Goal: Task Accomplishment & Management: Complete application form

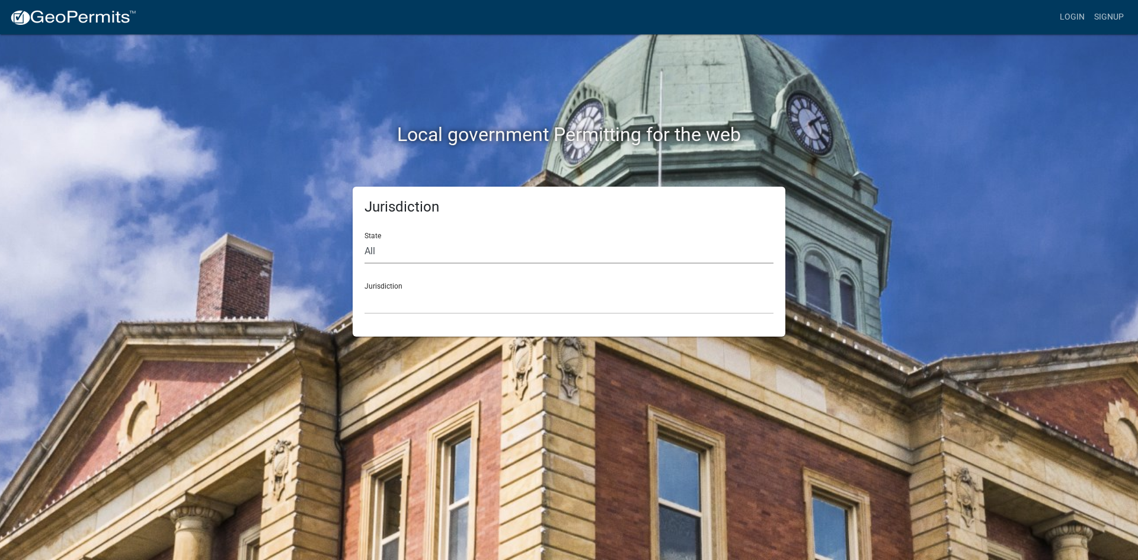
click at [480, 251] on select "All [US_STATE] [US_STATE] [US_STATE] [US_STATE] [US_STATE] [US_STATE] [US_STATE…" at bounding box center [569, 251] width 409 height 24
select select "[US_STATE]"
click at [365, 239] on select "All [US_STATE] [US_STATE] [US_STATE] [US_STATE] [US_STATE] [US_STATE] [US_STATE…" at bounding box center [569, 251] width 409 height 24
click at [404, 289] on div "Jurisdiction City of [GEOGRAPHIC_DATA], [US_STATE] City of [GEOGRAPHIC_DATA], […" at bounding box center [569, 293] width 409 height 41
click at [410, 306] on select "City of [GEOGRAPHIC_DATA], [US_STATE] City of [GEOGRAPHIC_DATA], [US_STATE] Cit…" at bounding box center [569, 302] width 409 height 24
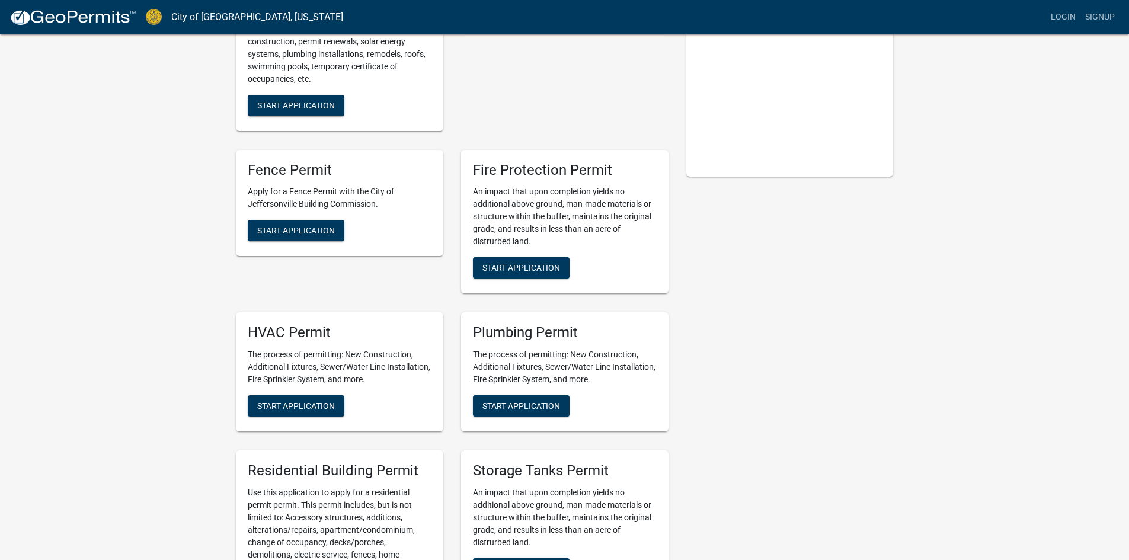
scroll to position [237, 0]
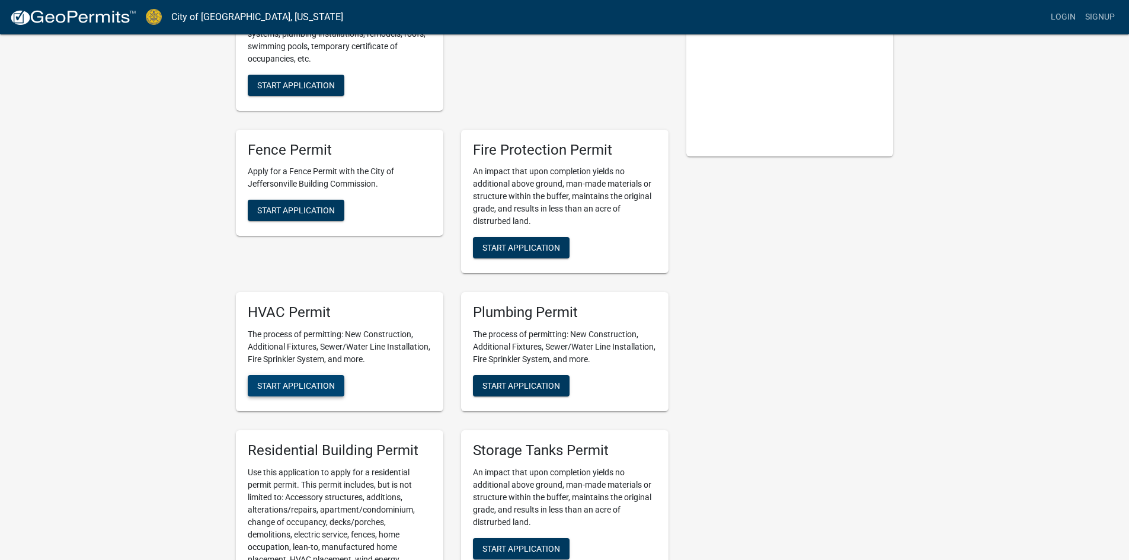
drag, startPoint x: 155, startPoint y: 392, endPoint x: 300, endPoint y: 384, distance: 145.5
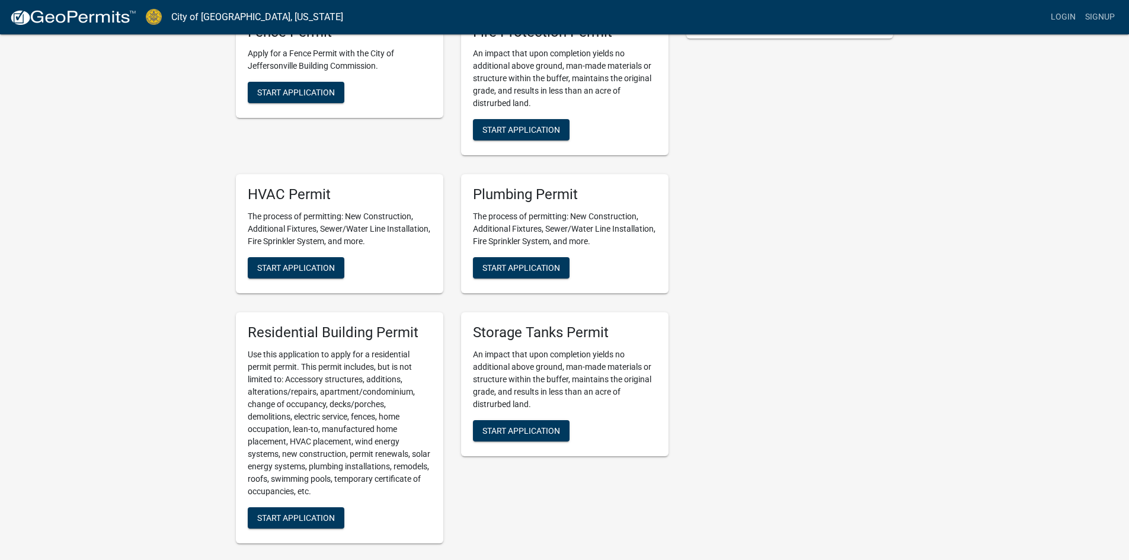
scroll to position [533, 0]
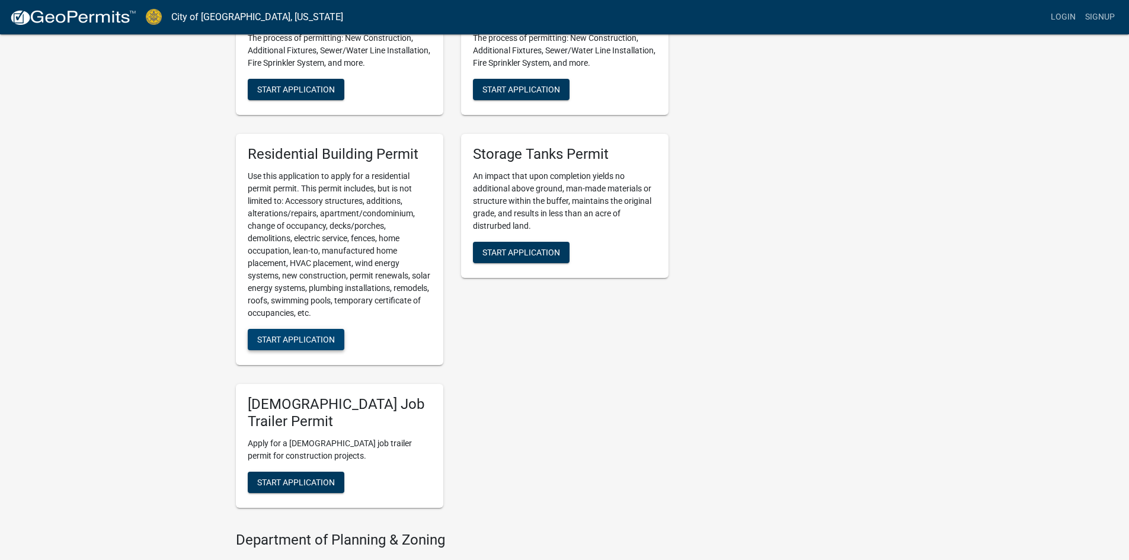
click at [299, 340] on span "Start Application" at bounding box center [296, 338] width 78 height 9
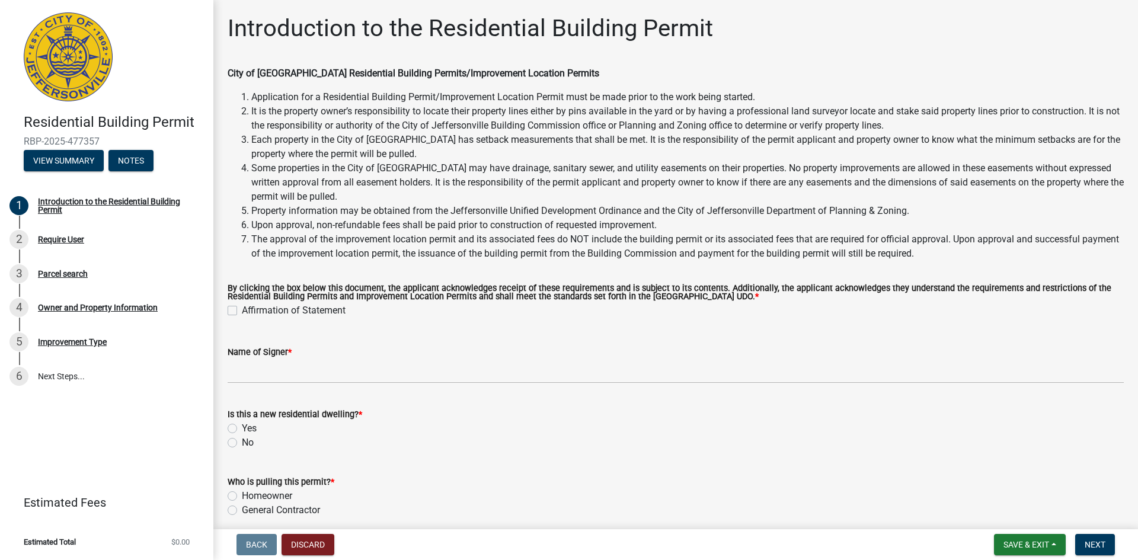
click at [242, 311] on label "Affirmation of Statement" at bounding box center [294, 310] width 104 height 14
click at [242, 311] on input "Affirmation of Statement" at bounding box center [246, 307] width 8 height 8
checkbox input "true"
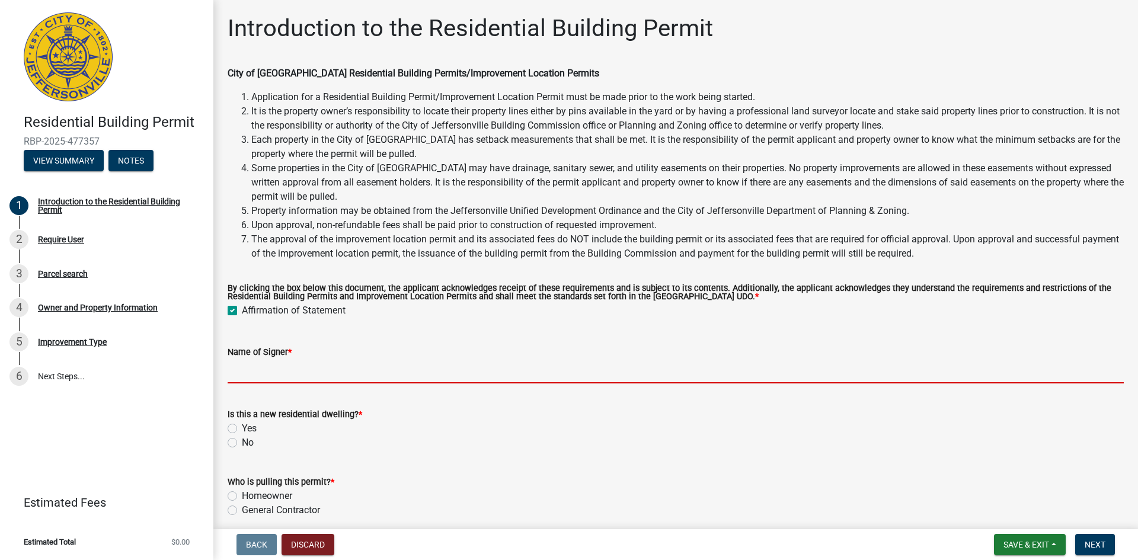
click at [282, 378] on input "Name of Signer *" at bounding box center [676, 371] width 896 height 24
type input "[PERSON_NAME]"
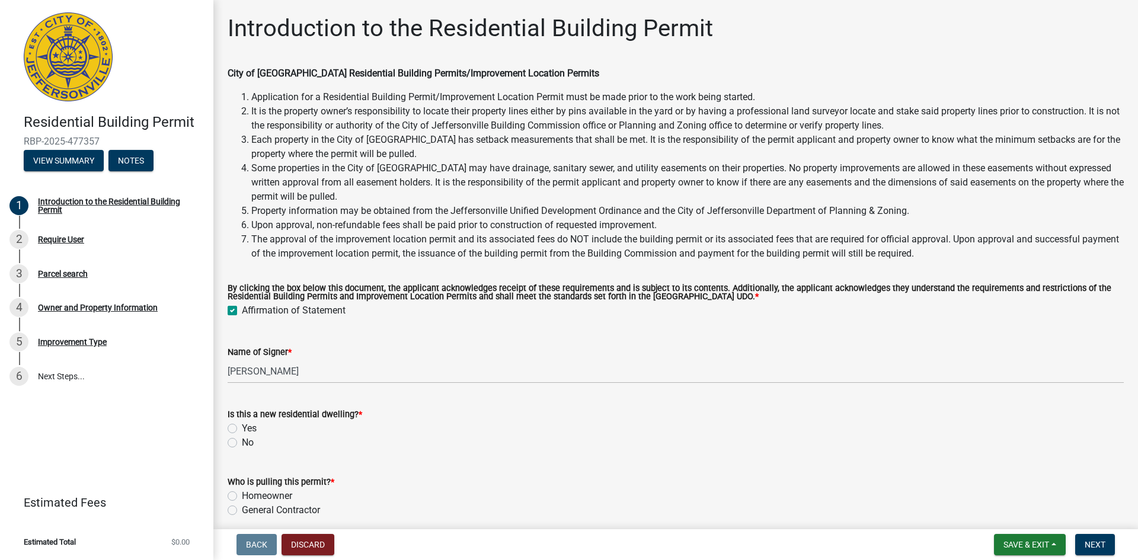
click at [237, 427] on div "Yes" at bounding box center [676, 428] width 896 height 14
click at [242, 427] on label "Yes" at bounding box center [249, 428] width 15 height 14
click at [242, 427] on input "Yes" at bounding box center [246, 425] width 8 height 8
radio input "true"
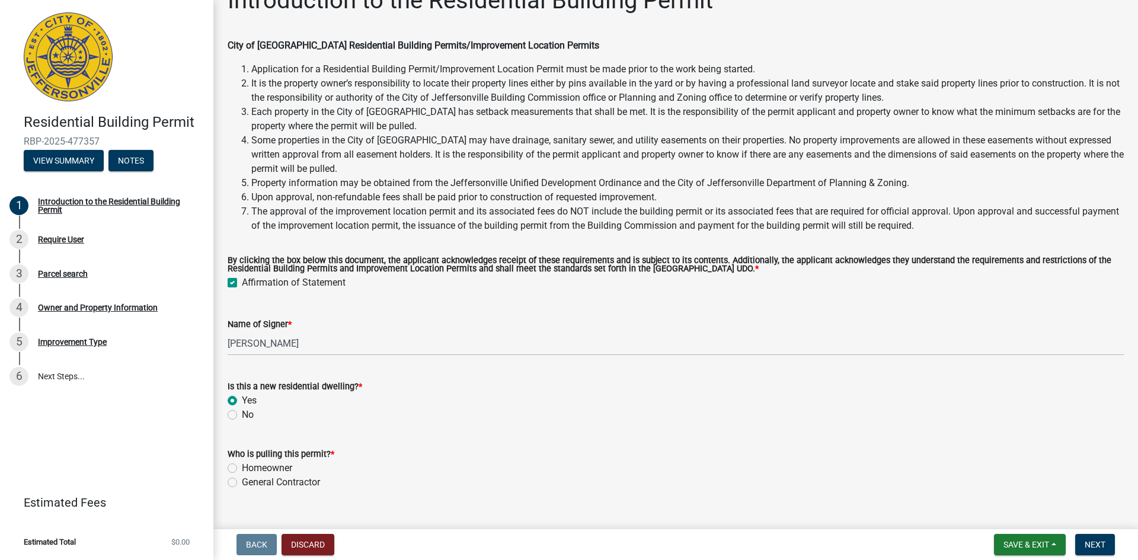
scroll to position [50, 0]
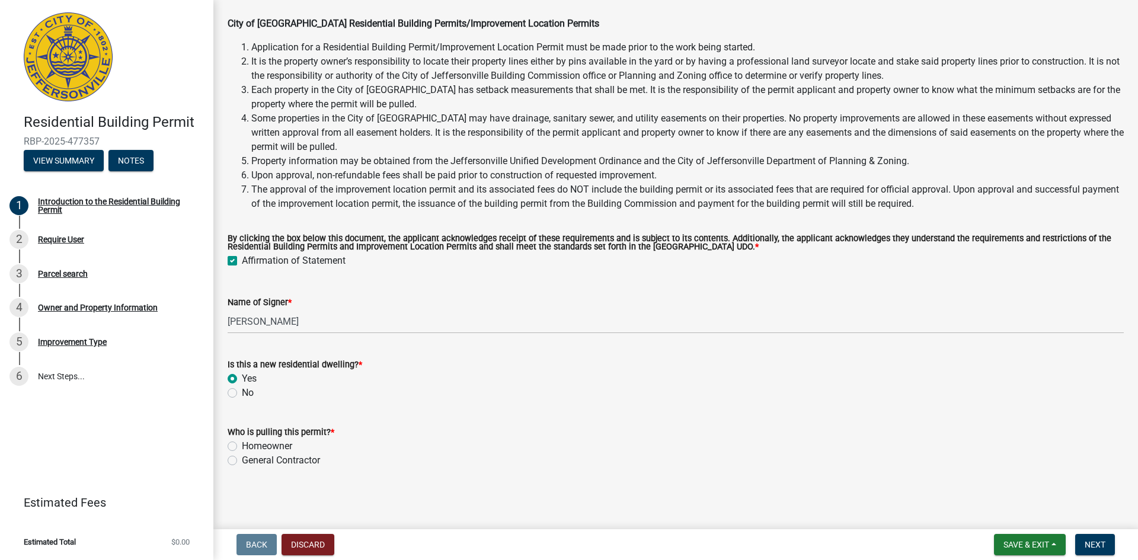
click at [242, 462] on label "General Contractor" at bounding box center [281, 460] width 78 height 14
click at [242, 461] on input "General Contractor" at bounding box center [246, 457] width 8 height 8
radio input "true"
click at [242, 462] on label "General Contractor" at bounding box center [281, 460] width 78 height 14
click at [242, 461] on input "General Contractor" at bounding box center [246, 457] width 8 height 8
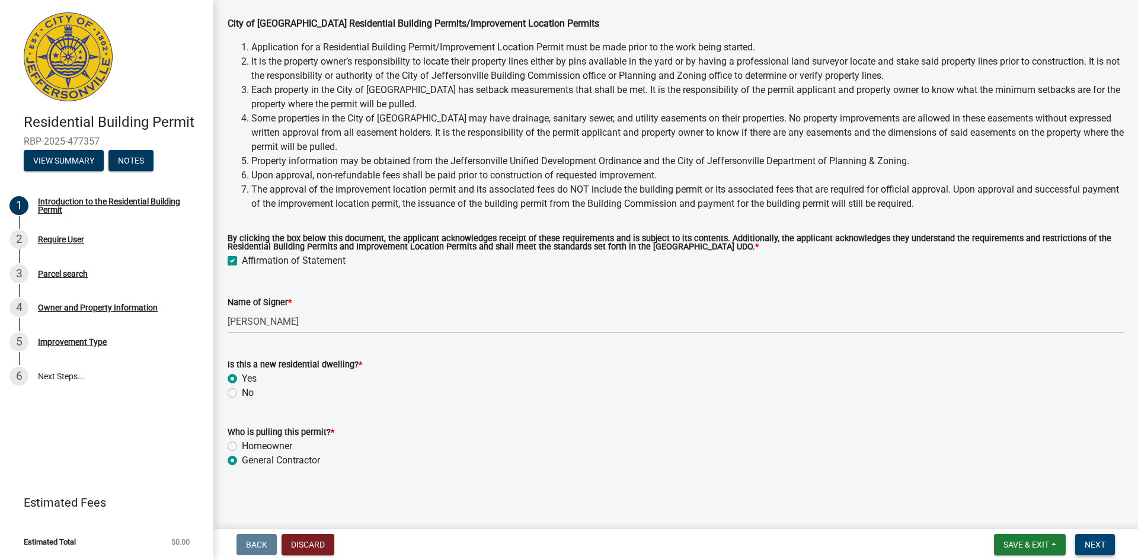
click at [1105, 541] on span "Next" at bounding box center [1095, 544] width 21 height 9
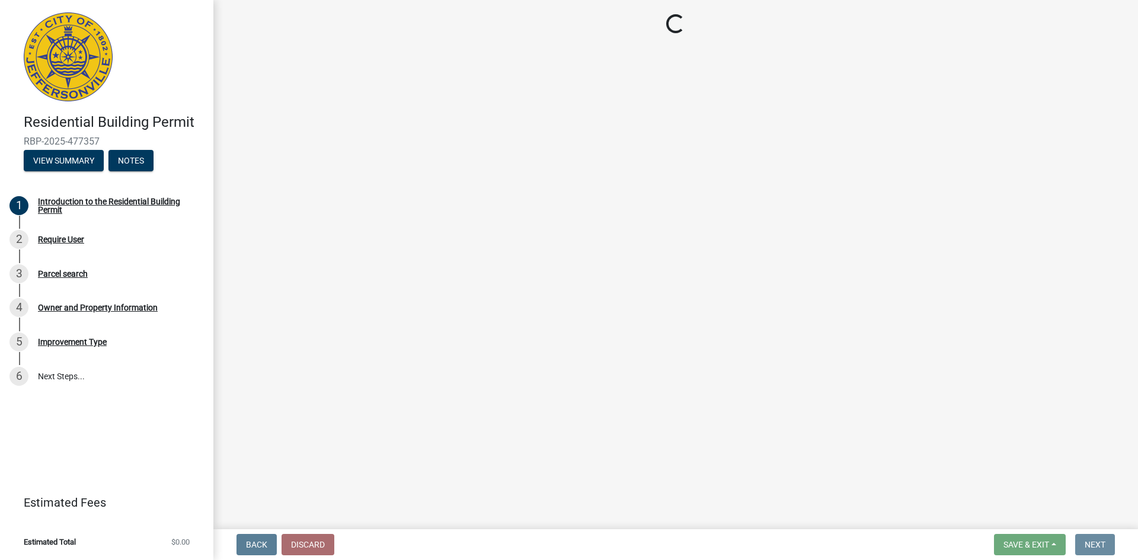
scroll to position [0, 0]
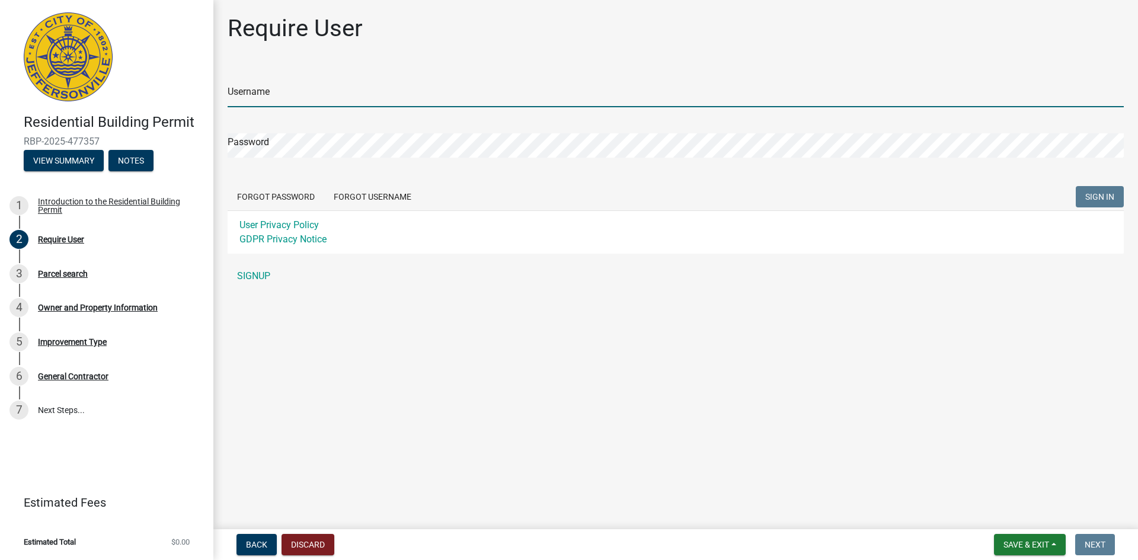
type input "Schulerhomes"
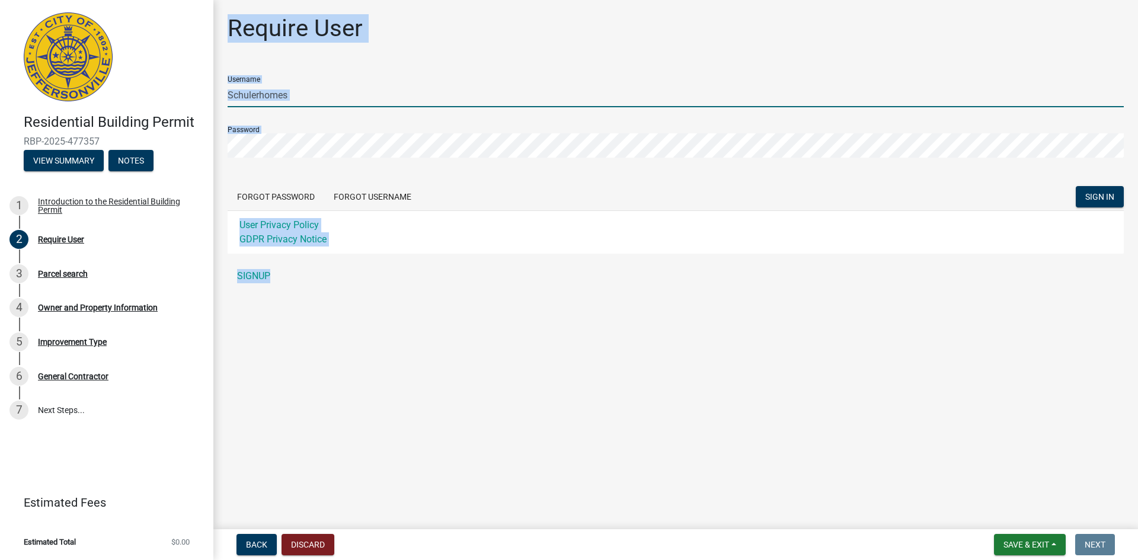
click at [480, 96] on input "Schulerhomes" at bounding box center [676, 95] width 896 height 24
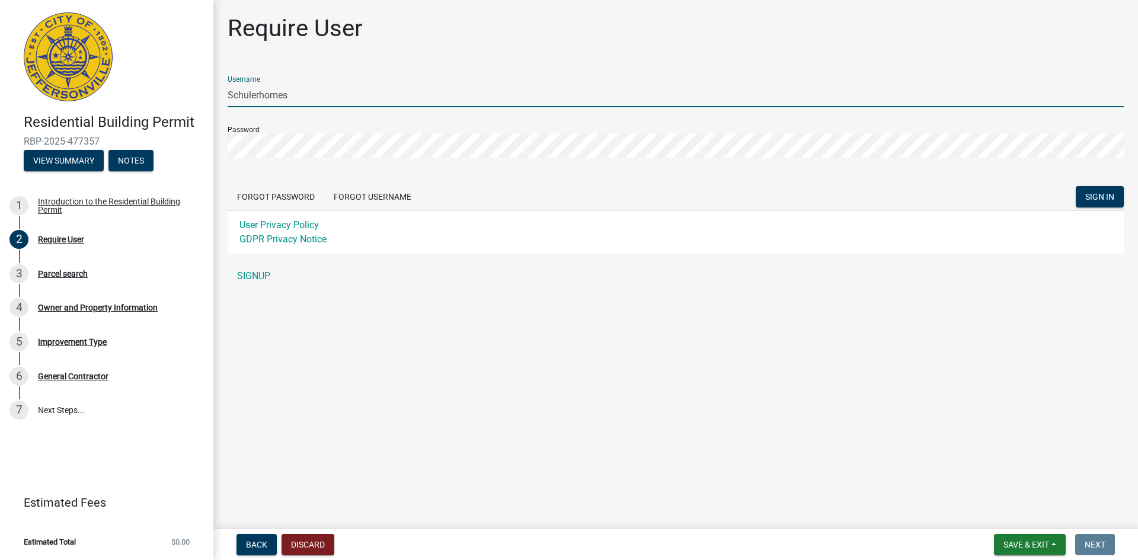
click at [627, 337] on main "Require User Username Schulerhomes Password Forgot Password Forgot Username SIG…" at bounding box center [675, 262] width 925 height 525
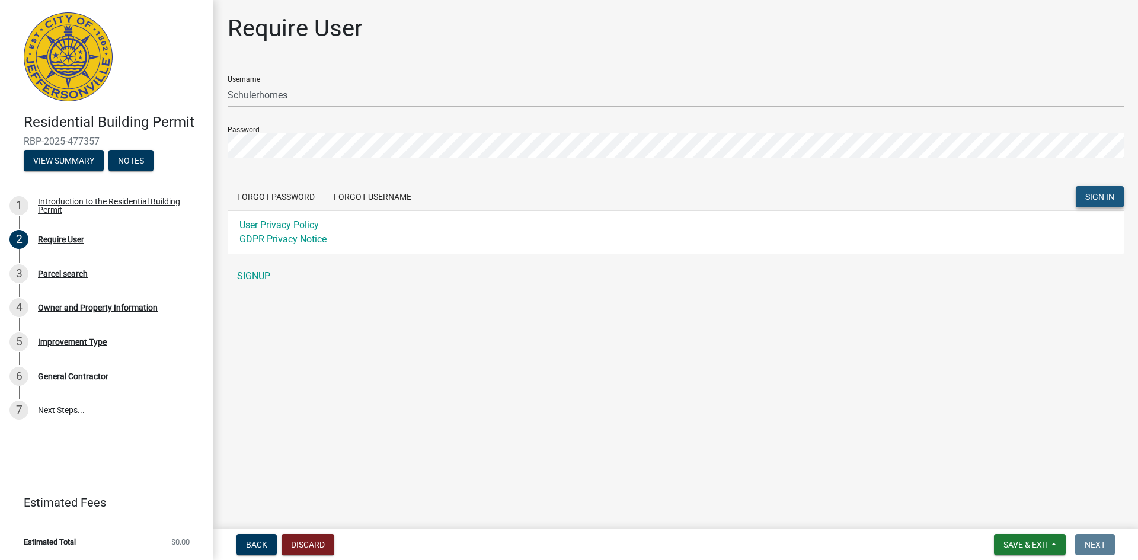
click at [1098, 196] on span "SIGN IN" at bounding box center [1099, 196] width 29 height 9
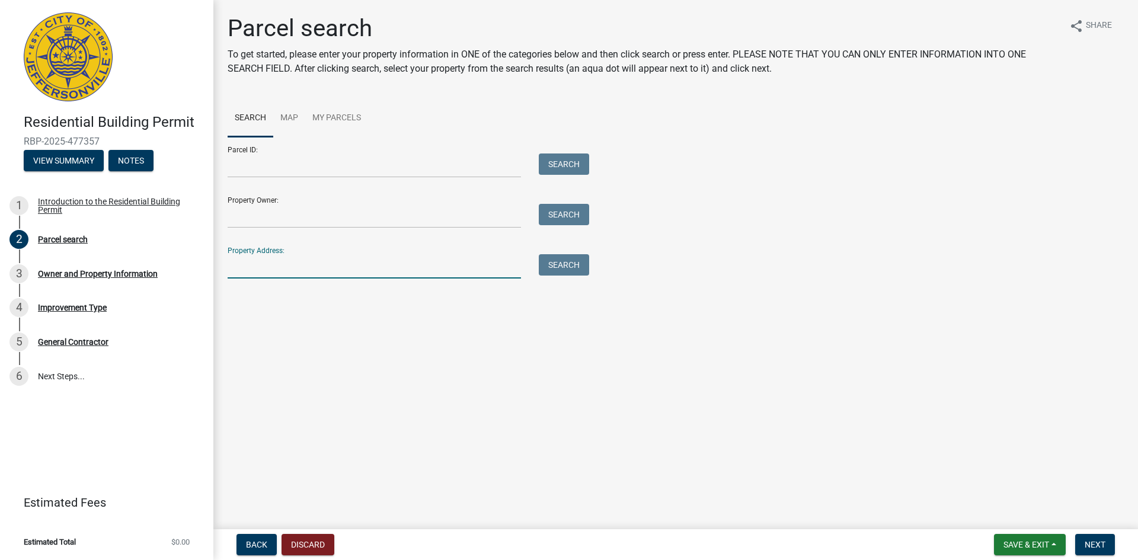
drag, startPoint x: 286, startPoint y: 264, endPoint x: 627, endPoint y: 274, distance: 341.0
click at [286, 264] on input "Property Address:" at bounding box center [374, 266] width 293 height 24
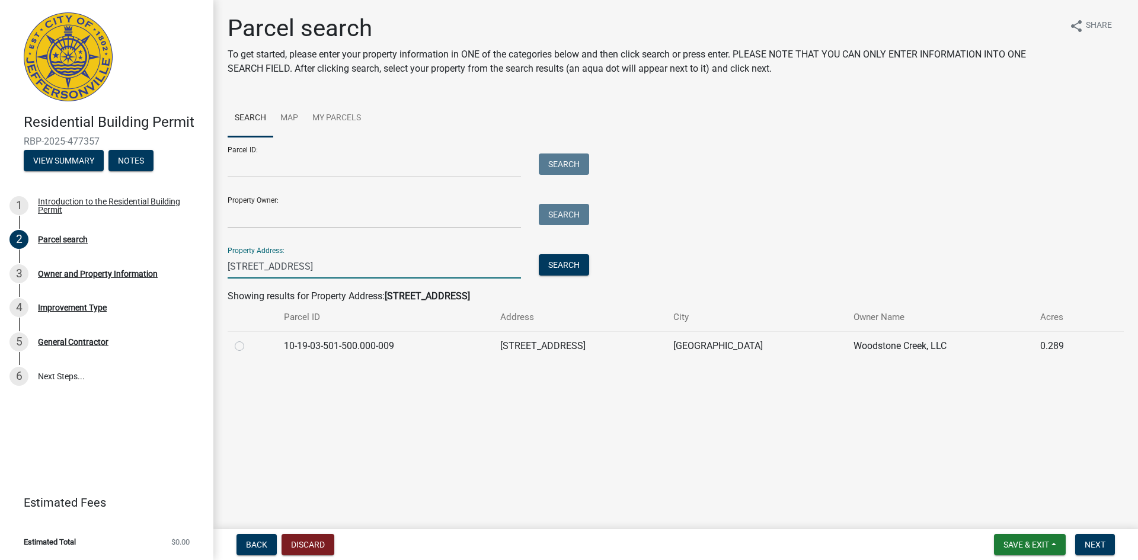
type input "[STREET_ADDRESS]"
click at [285, 344] on td "10-19-03-501-500.000-009" at bounding box center [385, 345] width 216 height 29
click at [249, 339] on label at bounding box center [249, 339] width 0 height 0
click at [249, 344] on input "radio" at bounding box center [253, 343] width 8 height 8
radio input "true"
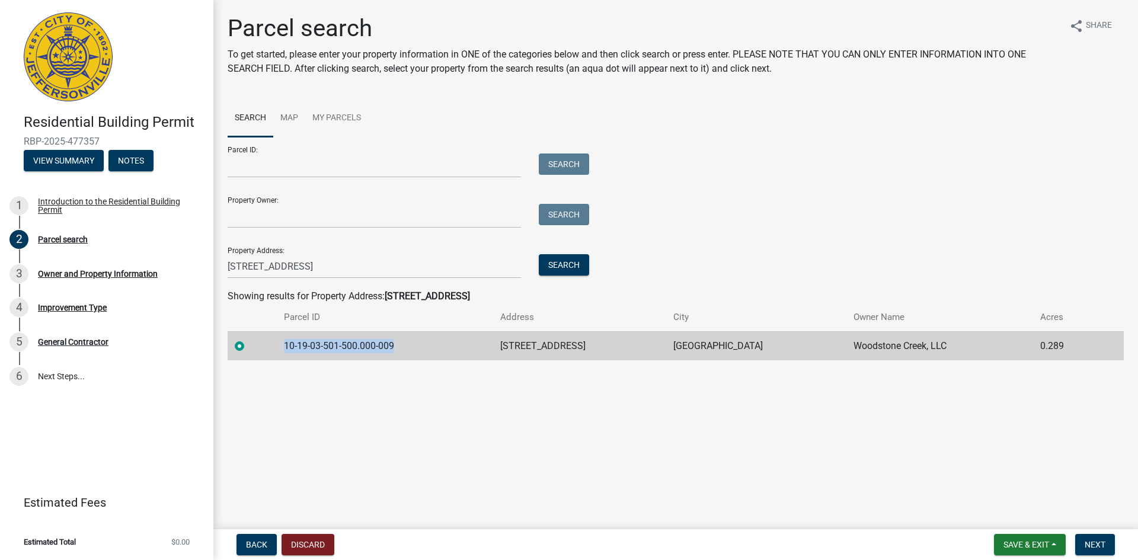
drag, startPoint x: 284, startPoint y: 345, endPoint x: 405, endPoint y: 353, distance: 121.2
click at [405, 353] on td "10-19-03-501-500.000-009" at bounding box center [385, 345] width 216 height 29
copy td "10-19-03-501-500.000-009"
click at [1099, 545] on span "Next" at bounding box center [1095, 544] width 21 height 9
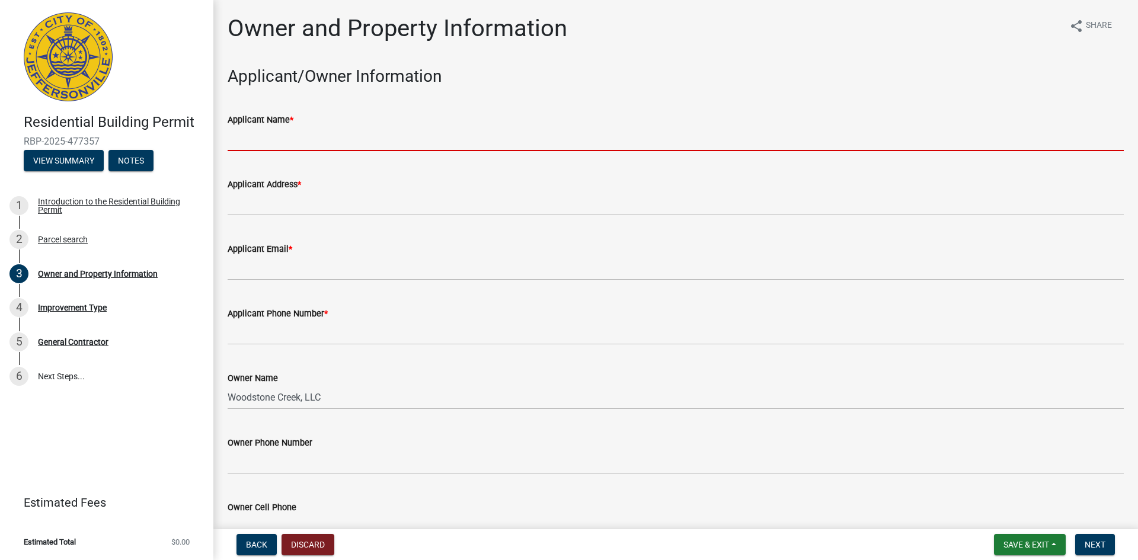
click at [316, 135] on input "Applicant Name *" at bounding box center [676, 139] width 896 height 24
type input "[PERSON_NAME] Homes"
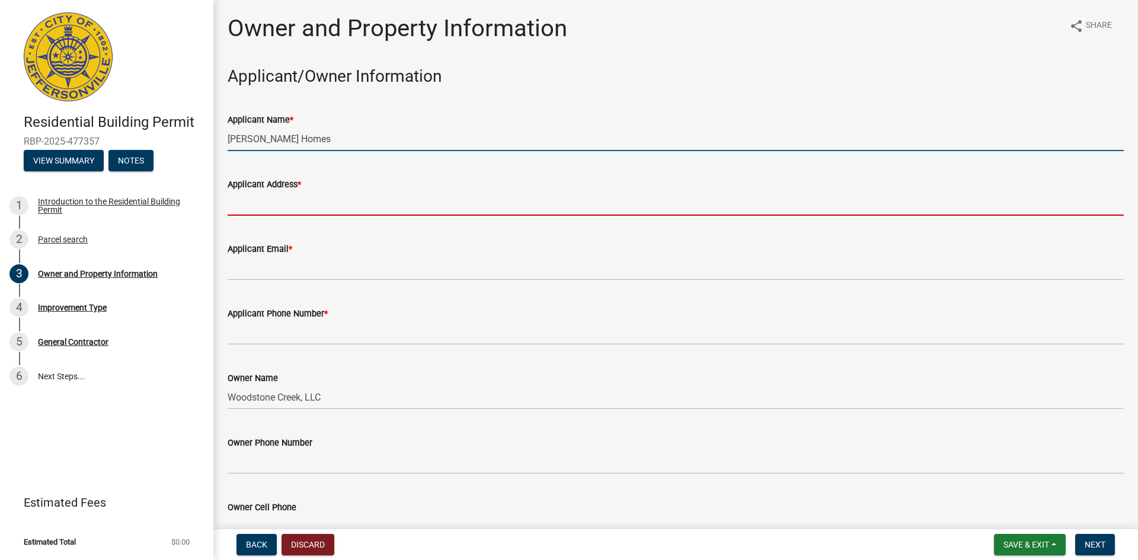
type input "[STREET_ADDRESS]"
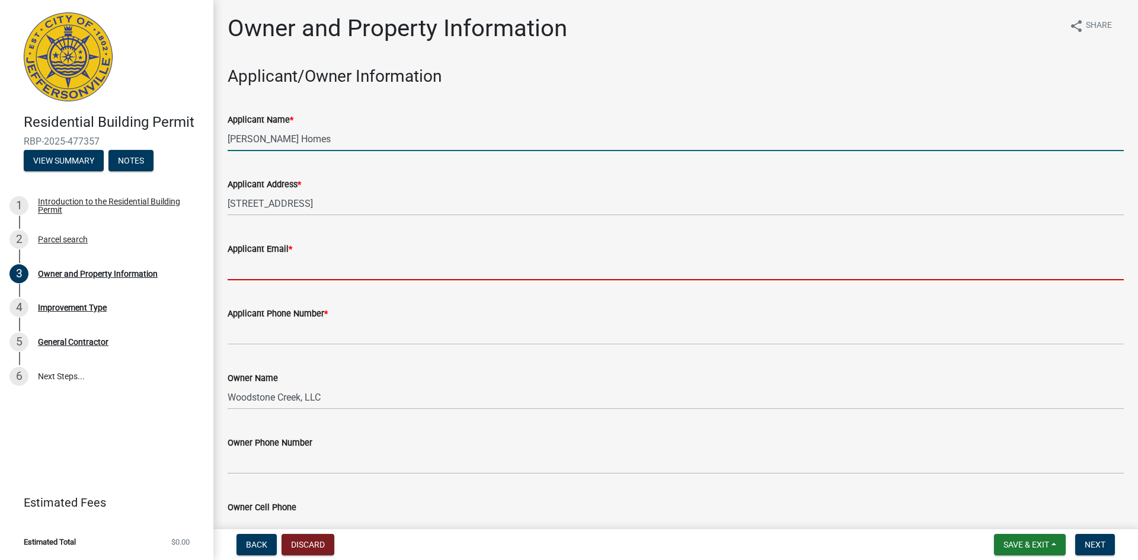
type input "[EMAIL_ADDRESS][DOMAIN_NAME]"
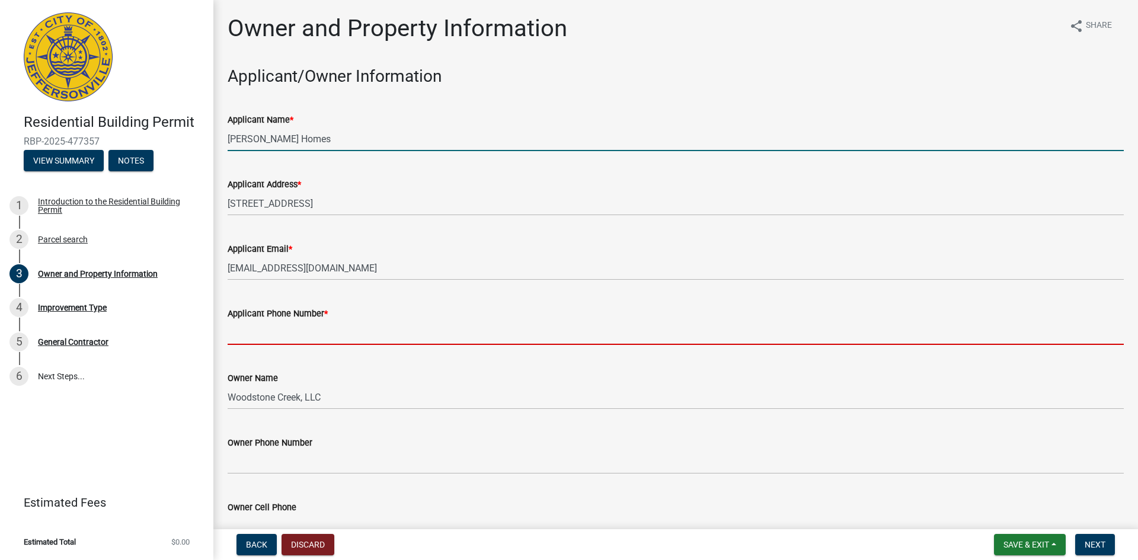
type input "8129482428"
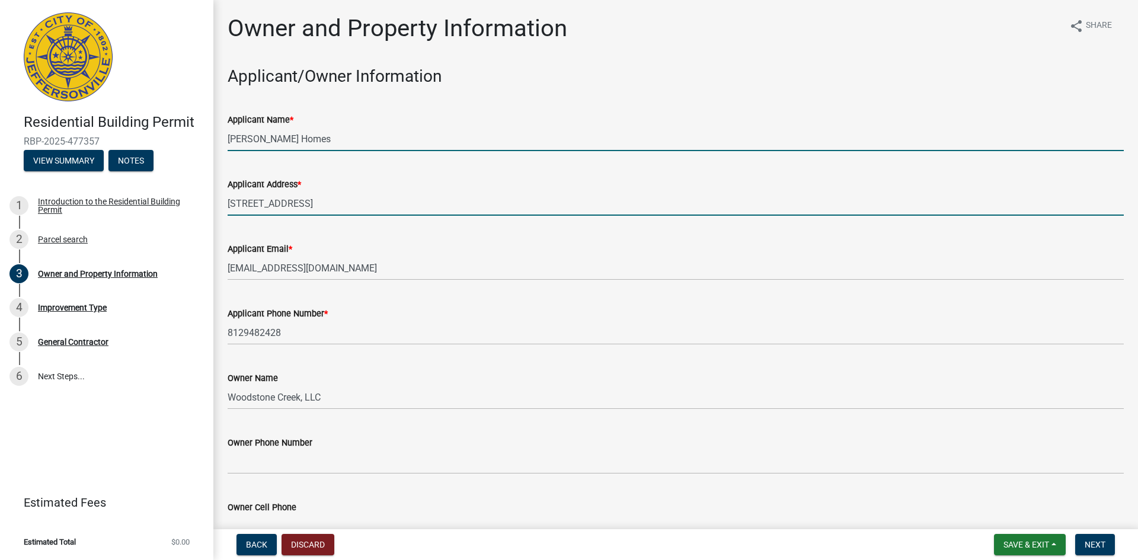
click at [356, 207] on input "[STREET_ADDRESS]" at bounding box center [676, 203] width 896 height 24
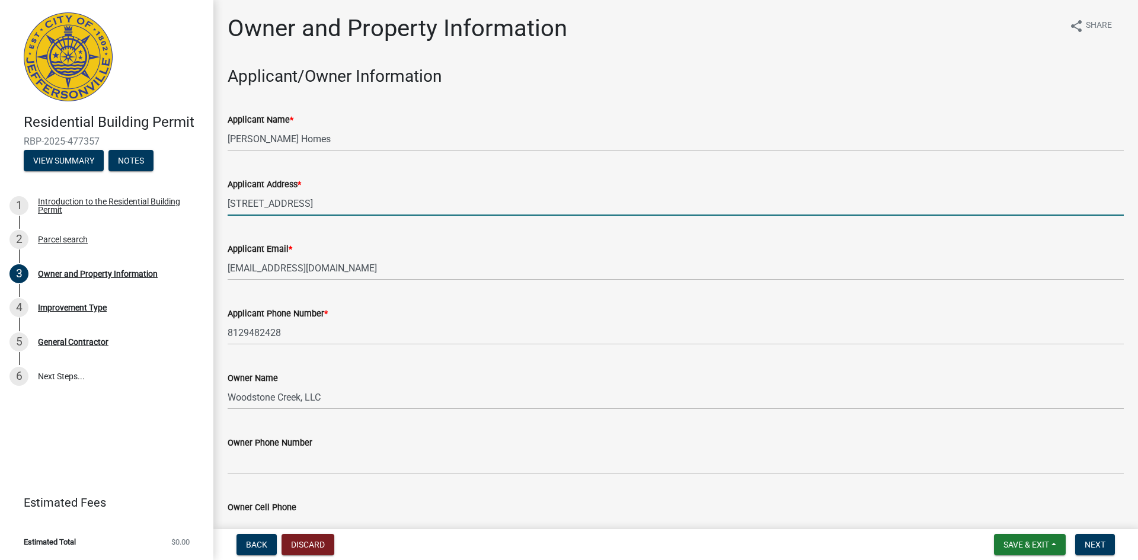
type input "[STREET_ADDRESS]"
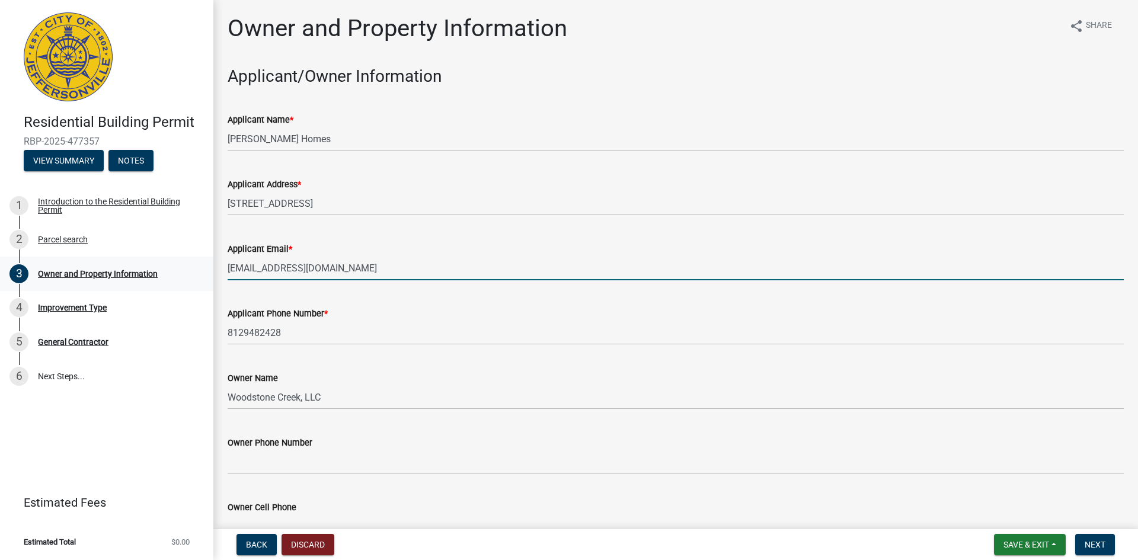
drag, startPoint x: 381, startPoint y: 271, endPoint x: 97, endPoint y: 258, distance: 284.8
click at [97, 258] on div "Residential Building Permit RBP-2025-477357 View Summary Notes 1 Introduction t…" at bounding box center [569, 280] width 1138 height 560
type input "[EMAIL_ADDRESS][DOMAIN_NAME]"
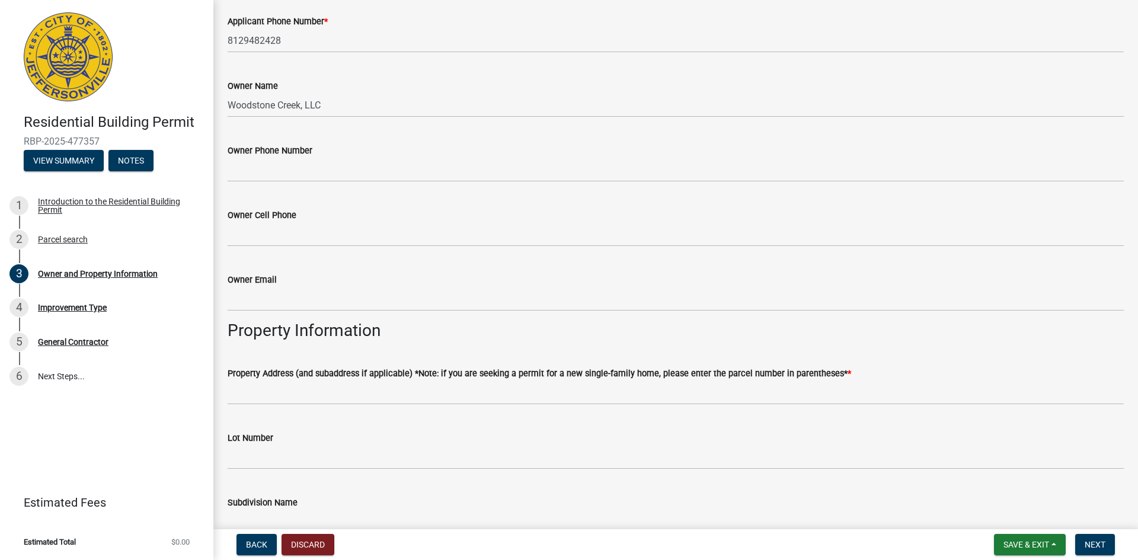
scroll to position [237, 0]
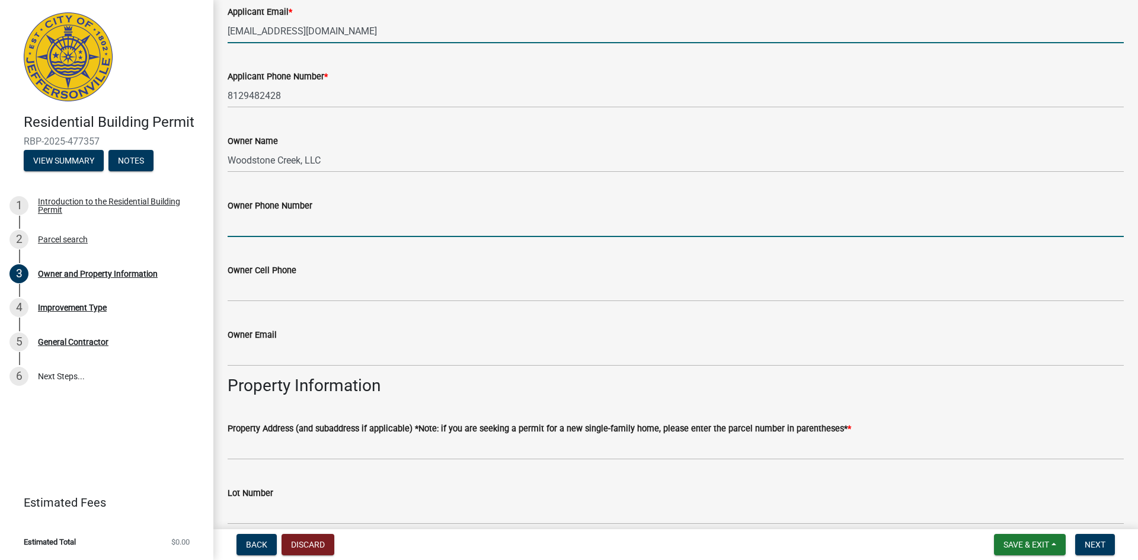
click at [341, 224] on input "Owner Phone Number" at bounding box center [676, 225] width 896 height 24
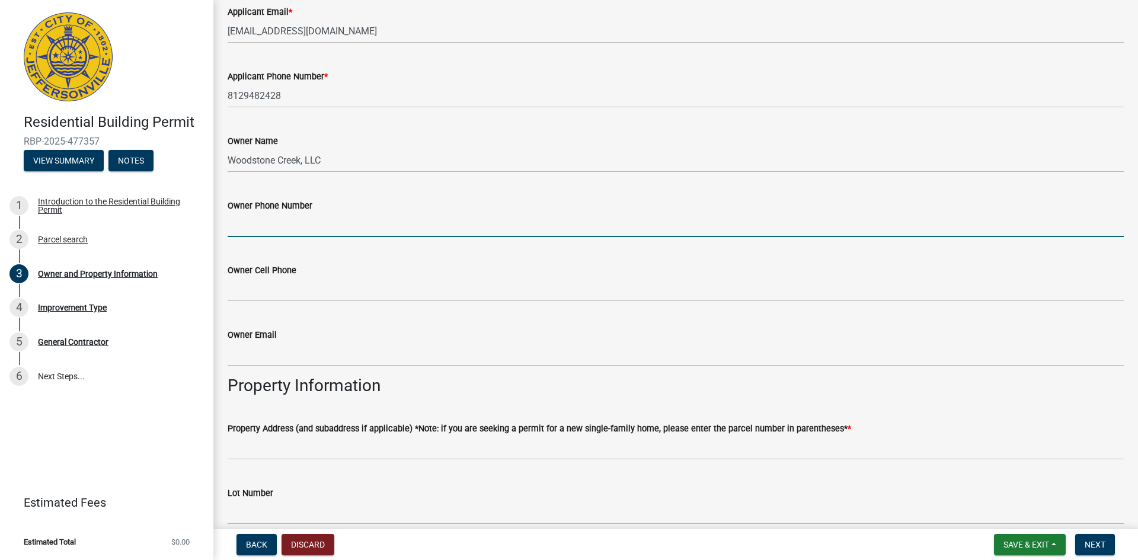
type input "8129482428"
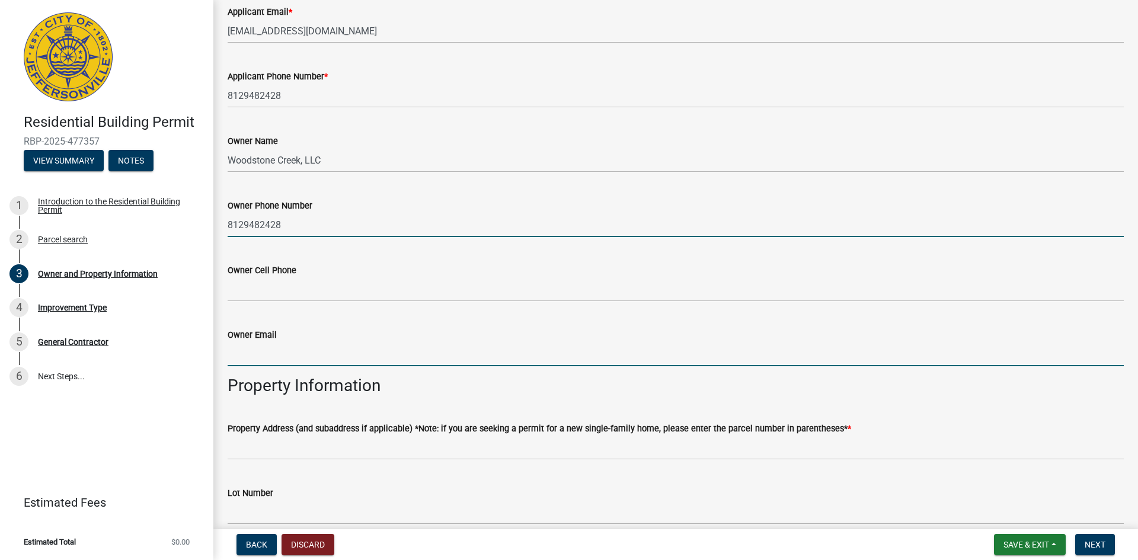
type input "[EMAIL_ADDRESS][DOMAIN_NAME]"
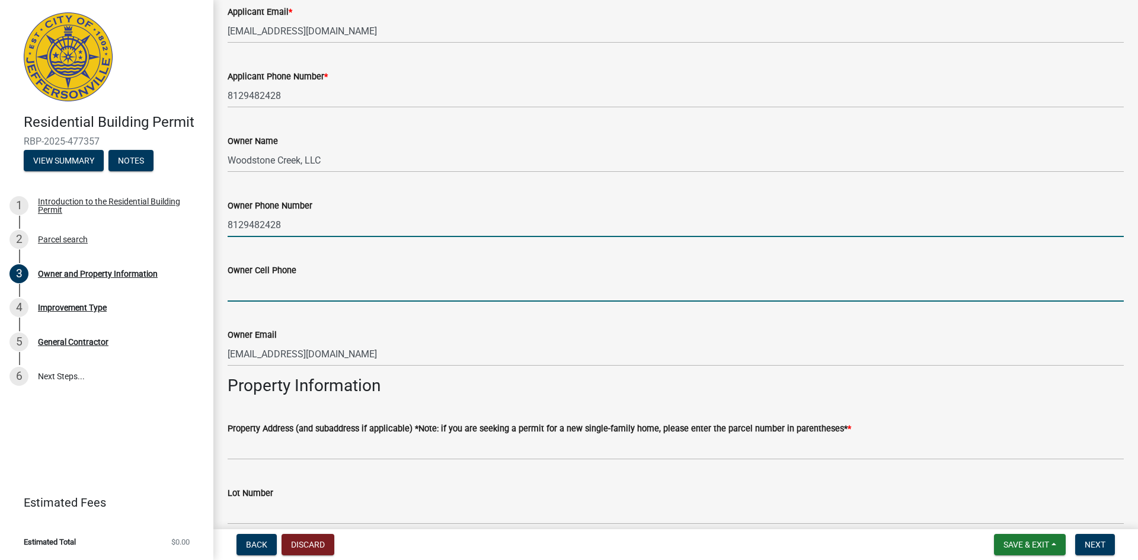
click at [311, 291] on input "Owner Cell Phone" at bounding box center [676, 289] width 896 height 24
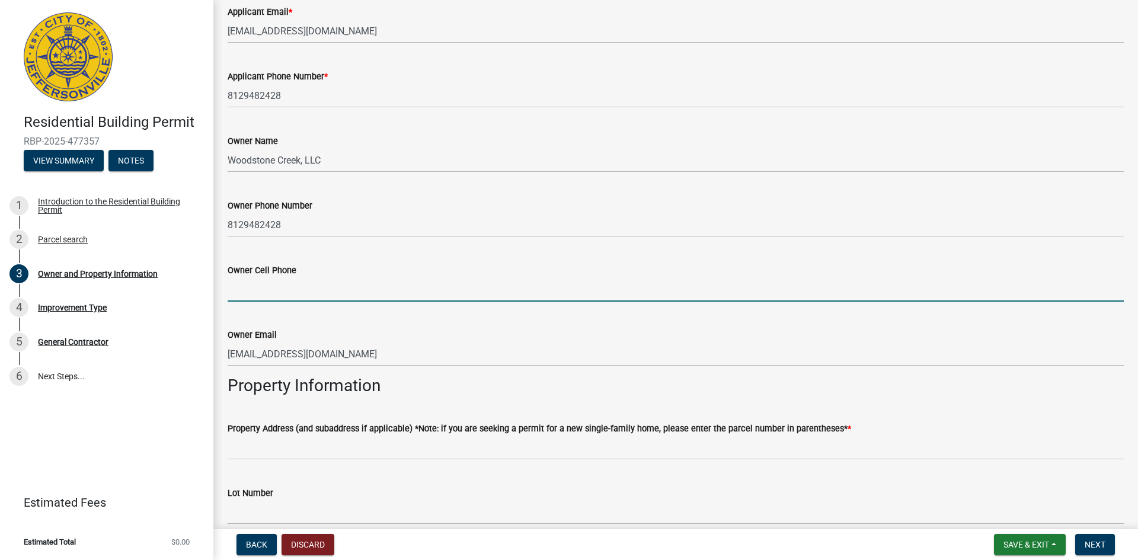
type input "8129482428"
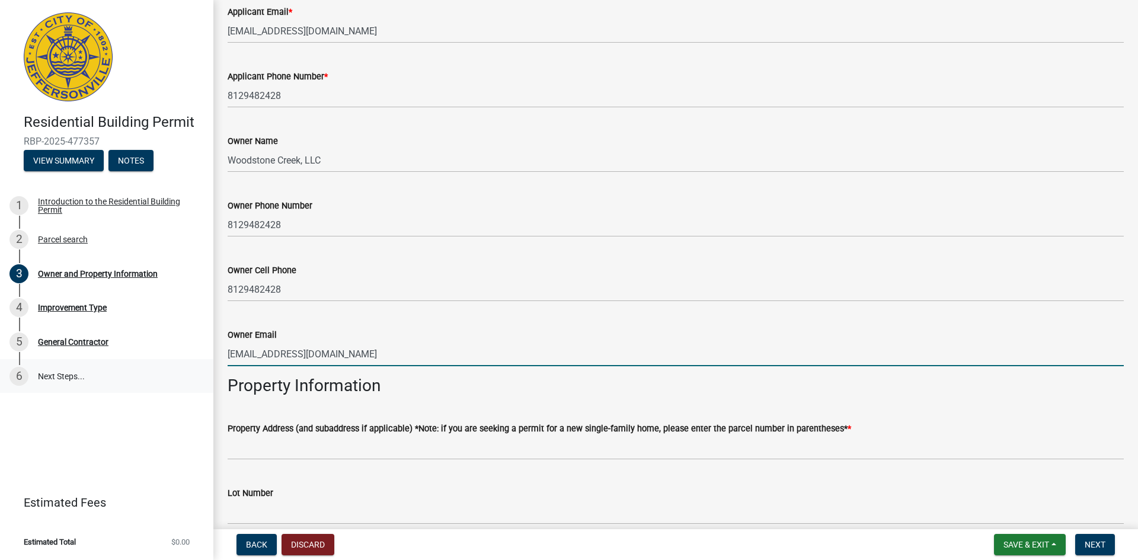
drag, startPoint x: 388, startPoint y: 360, endPoint x: 159, endPoint y: 367, distance: 228.9
click at [159, 367] on div "Residential Building Permit RBP-2025-477357 View Summary Notes 1 Introduction t…" at bounding box center [569, 280] width 1138 height 560
type input "[EMAIL_ADDRESS][DOMAIN_NAME]"
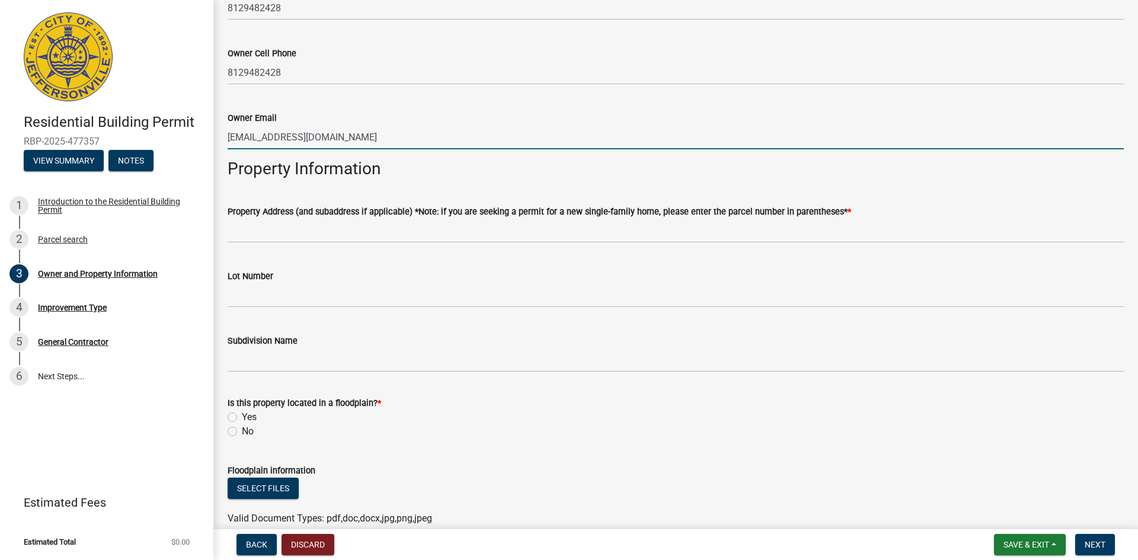
scroll to position [474, 0]
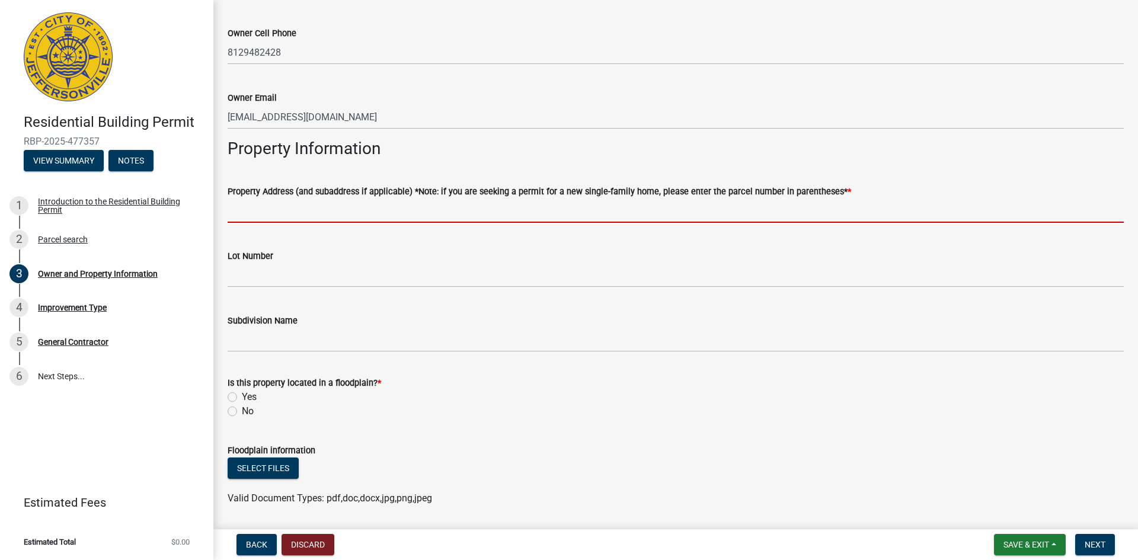
click at [333, 215] on input "Property Address (and subaddress if applicable) *Note: if you are seeking a per…" at bounding box center [676, 211] width 896 height 24
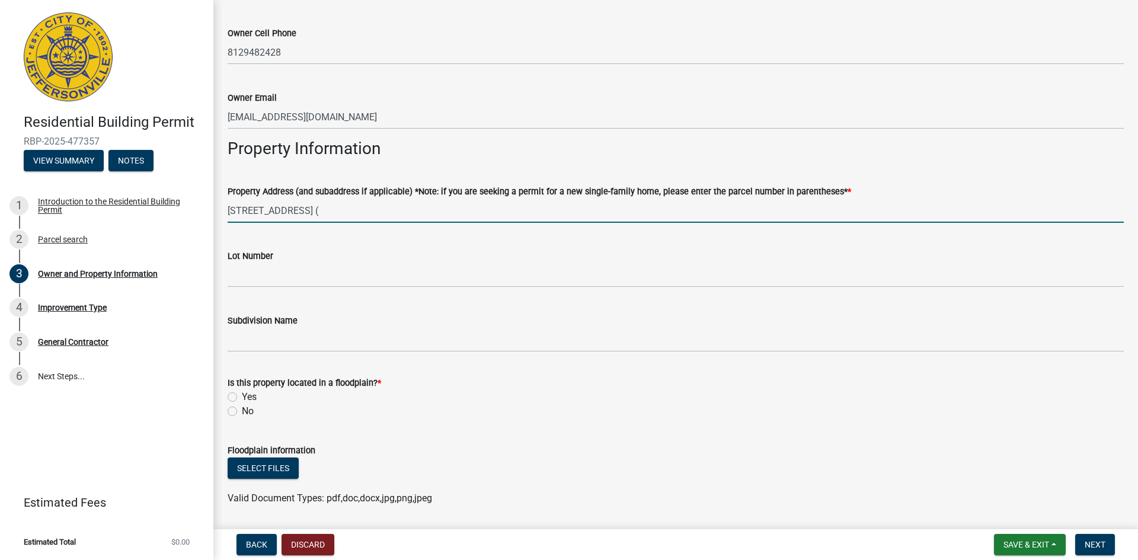
paste input "10-19-03-501-500.000-009"
type input "[STREET_ADDRESS] (10-19-03-501-500.000-009)"
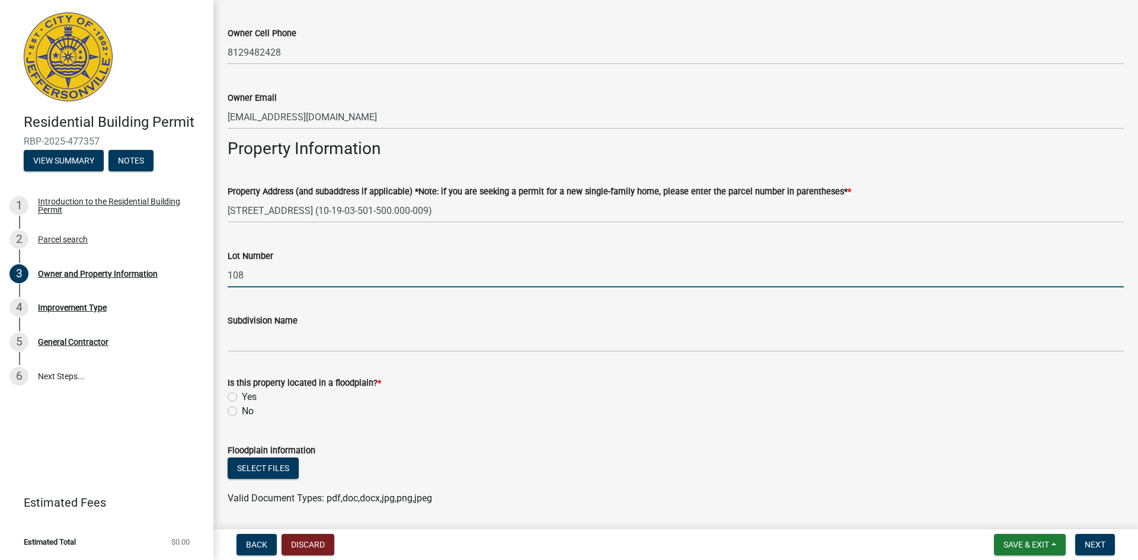
type input "108"
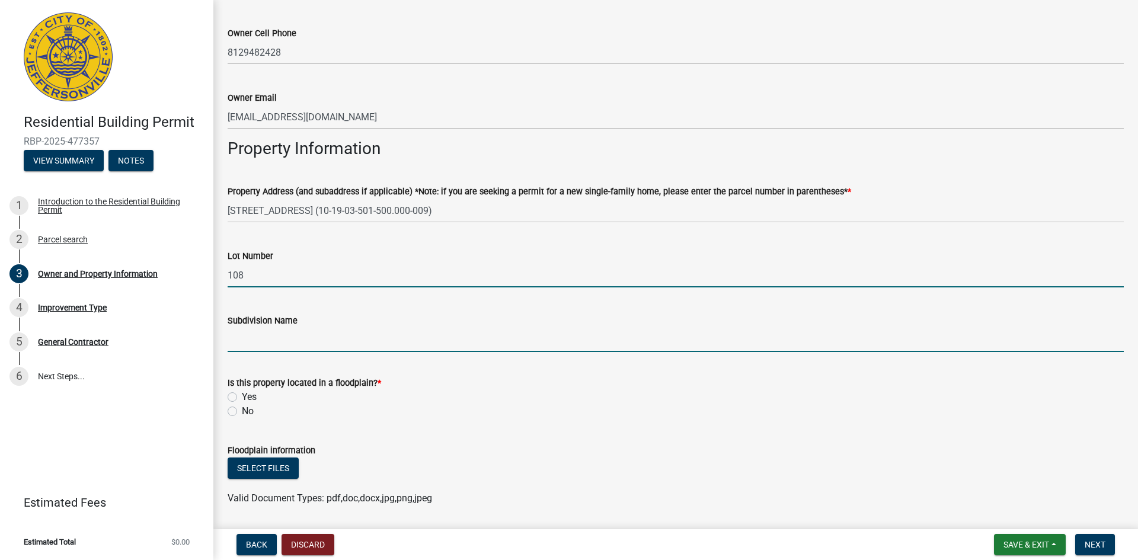
click at [324, 330] on input "Subdivision Name" at bounding box center [676, 340] width 896 height 24
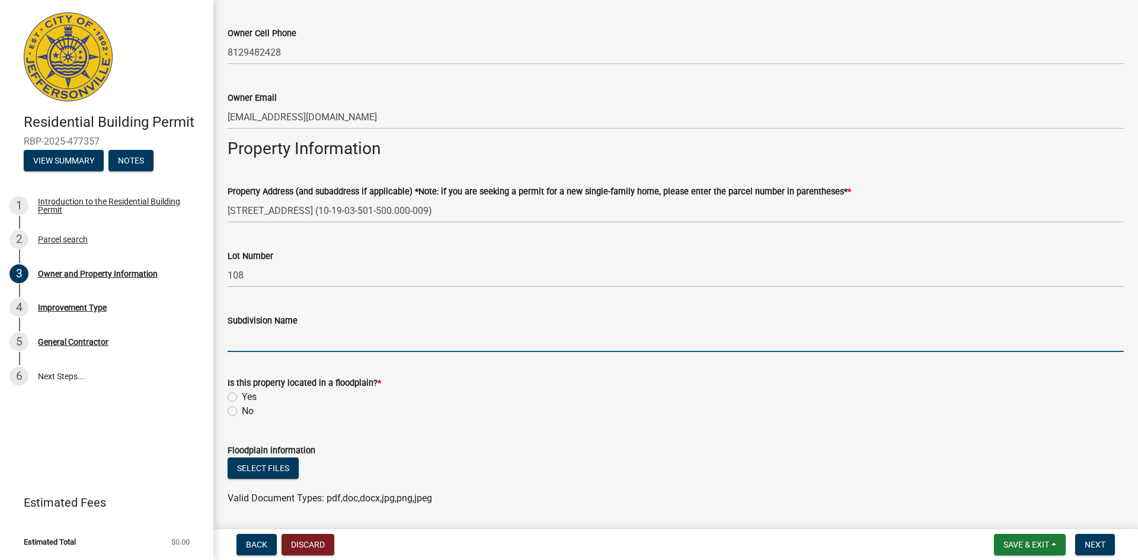
type input "[GEOGRAPHIC_DATA]"
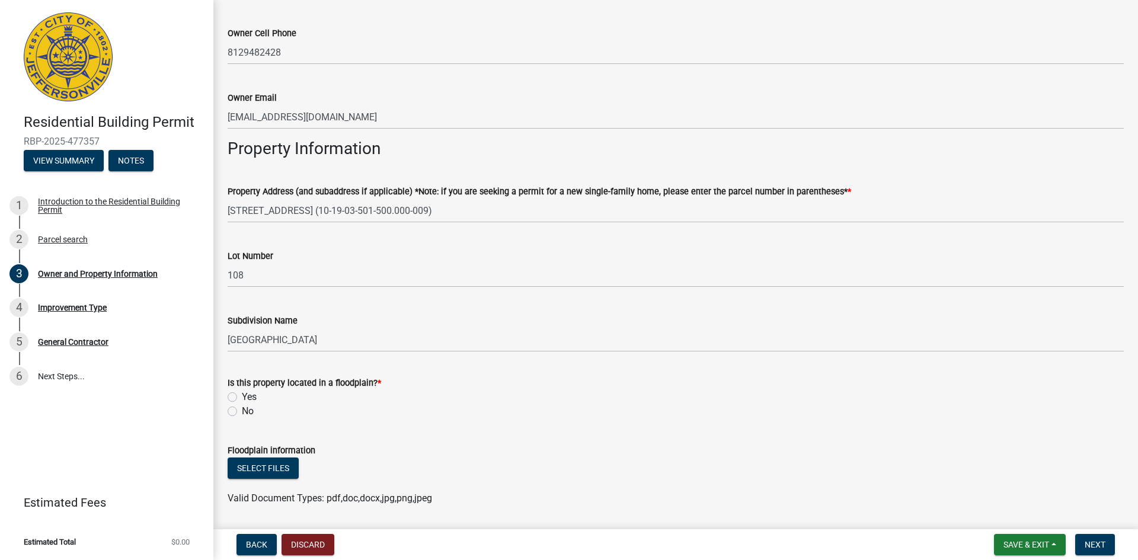
click at [242, 414] on label "No" at bounding box center [248, 411] width 12 height 14
click at [242, 412] on input "No" at bounding box center [246, 408] width 8 height 8
radio input "true"
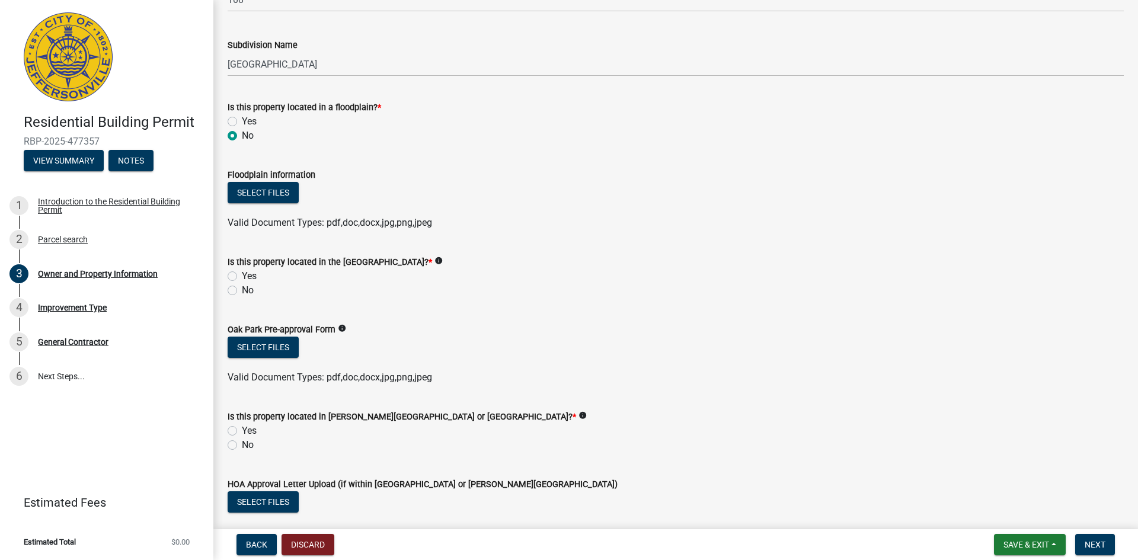
scroll to position [771, 0]
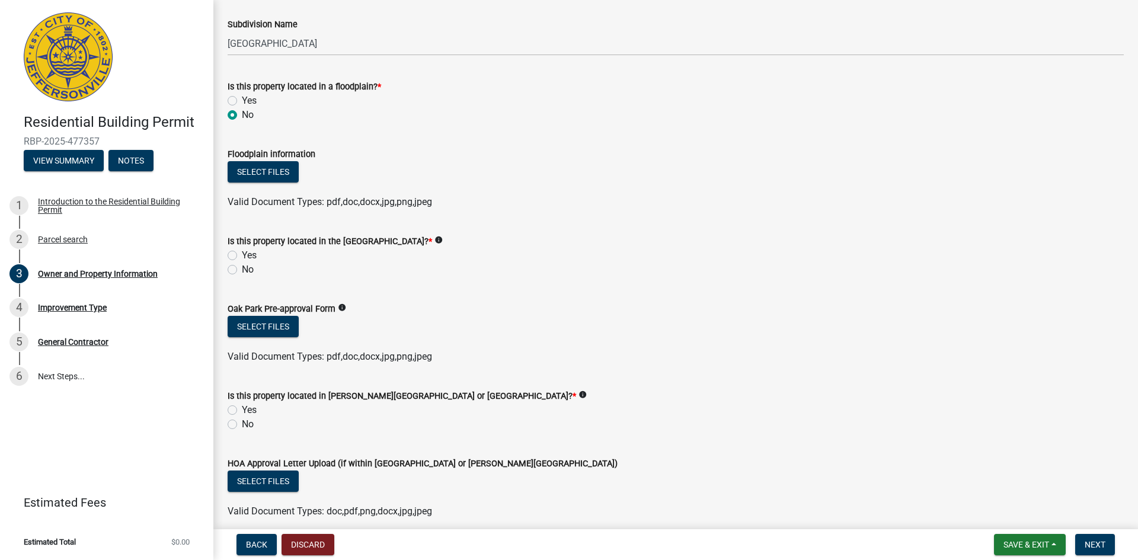
click at [238, 268] on div "No" at bounding box center [676, 270] width 896 height 14
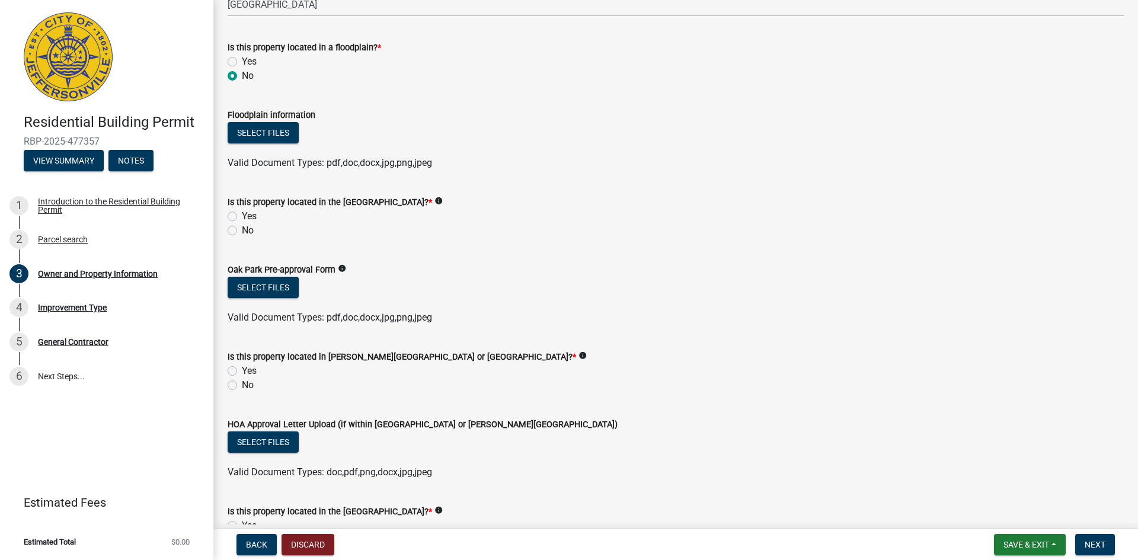
scroll to position [830, 0]
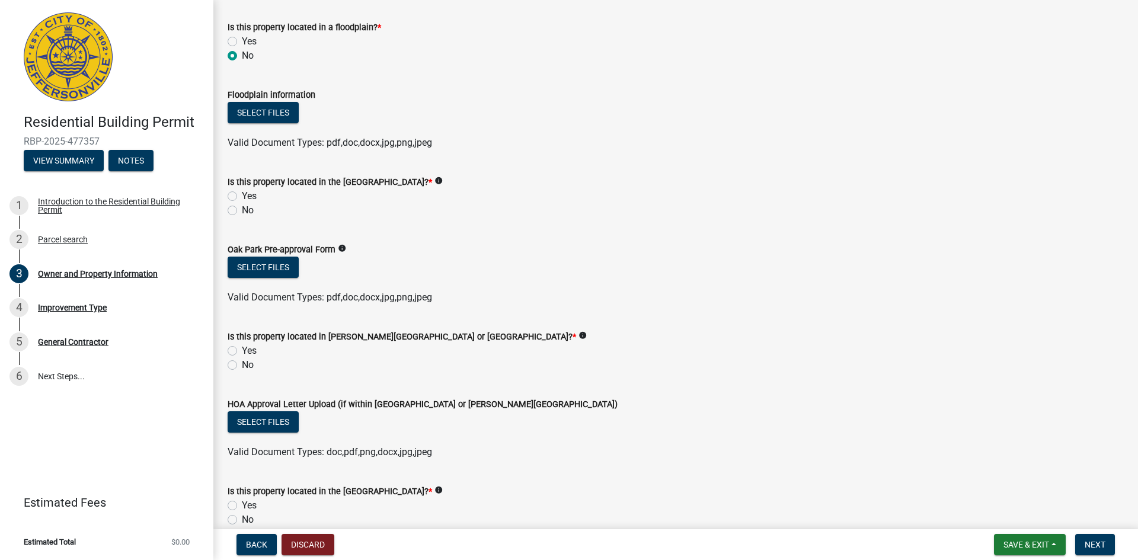
click at [242, 211] on label "No" at bounding box center [248, 210] width 12 height 14
click at [242, 211] on input "No" at bounding box center [246, 207] width 8 height 8
radio input "true"
click at [242, 362] on label "No" at bounding box center [248, 365] width 12 height 14
click at [242, 362] on input "No" at bounding box center [246, 362] width 8 height 8
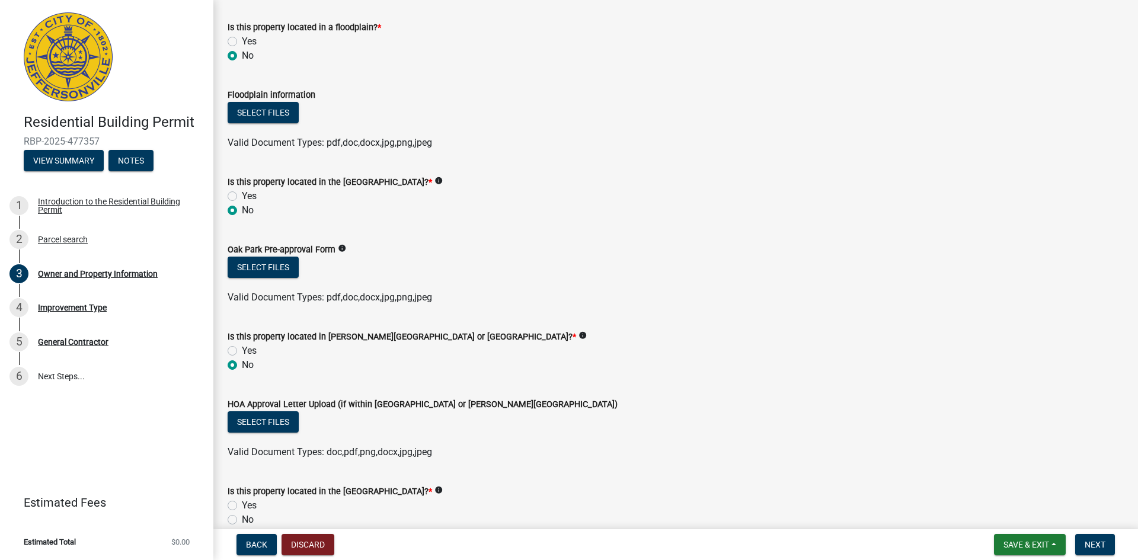
radio input "true"
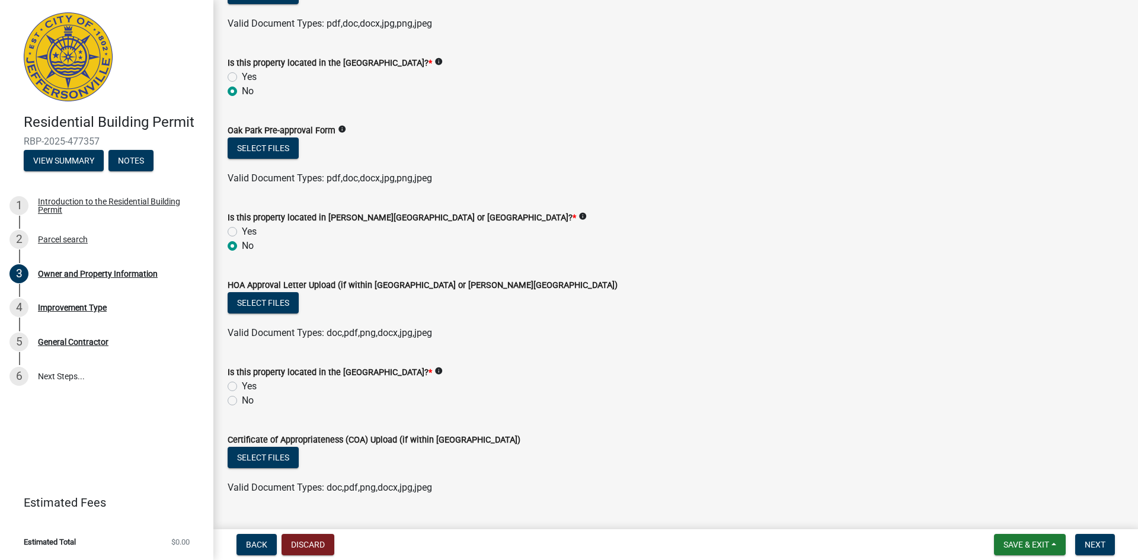
scroll to position [976, 0]
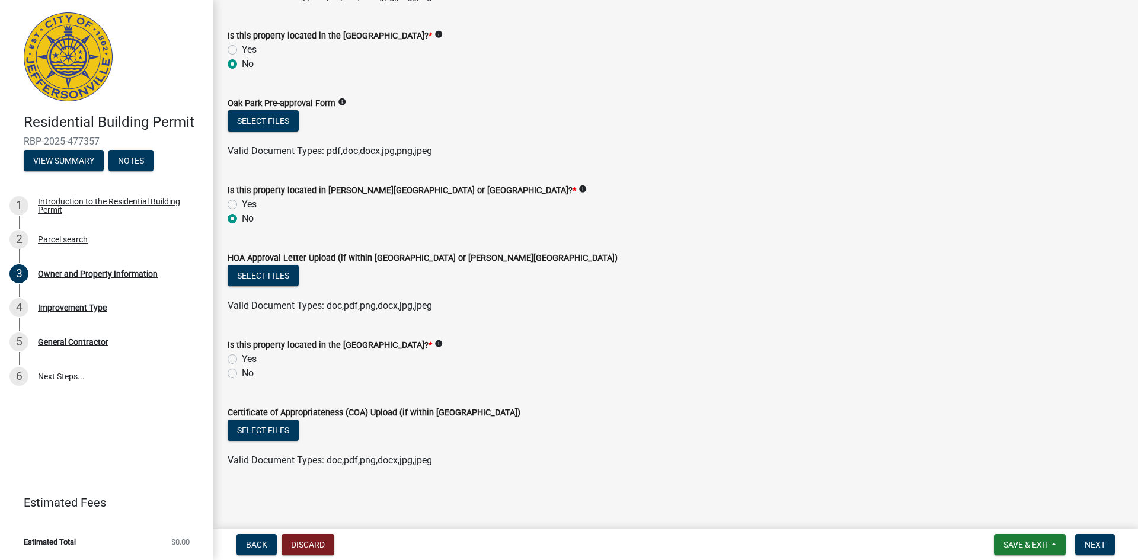
click at [242, 372] on label "No" at bounding box center [248, 373] width 12 height 14
click at [242, 372] on input "No" at bounding box center [246, 370] width 8 height 8
radio input "true"
click at [1098, 542] on span "Next" at bounding box center [1095, 544] width 21 height 9
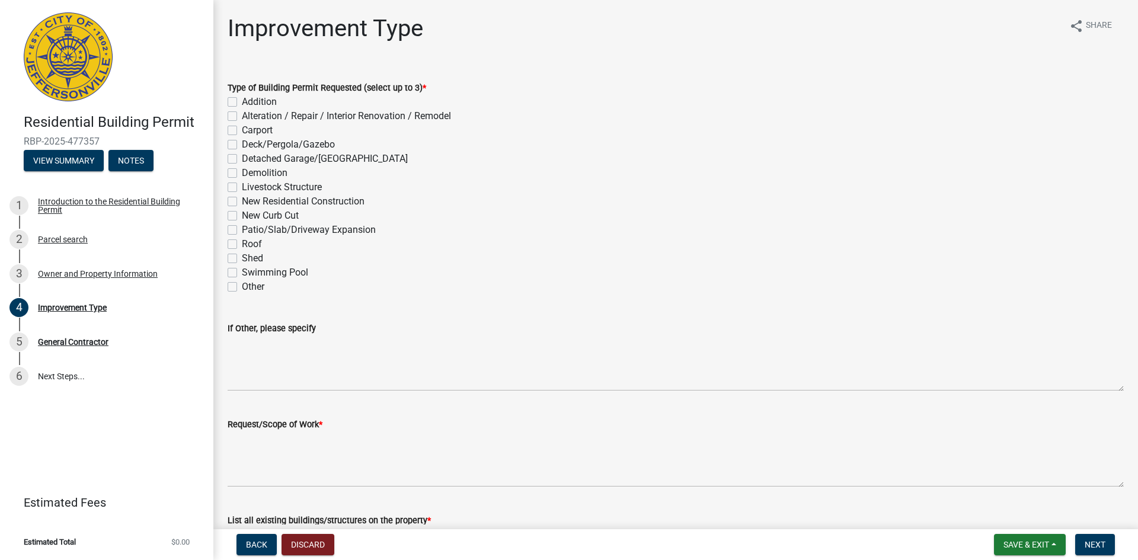
click at [242, 198] on label "New Residential Construction" at bounding box center [303, 201] width 123 height 14
click at [242, 198] on input "New Residential Construction" at bounding box center [246, 198] width 8 height 8
checkbox input "true"
checkbox input "false"
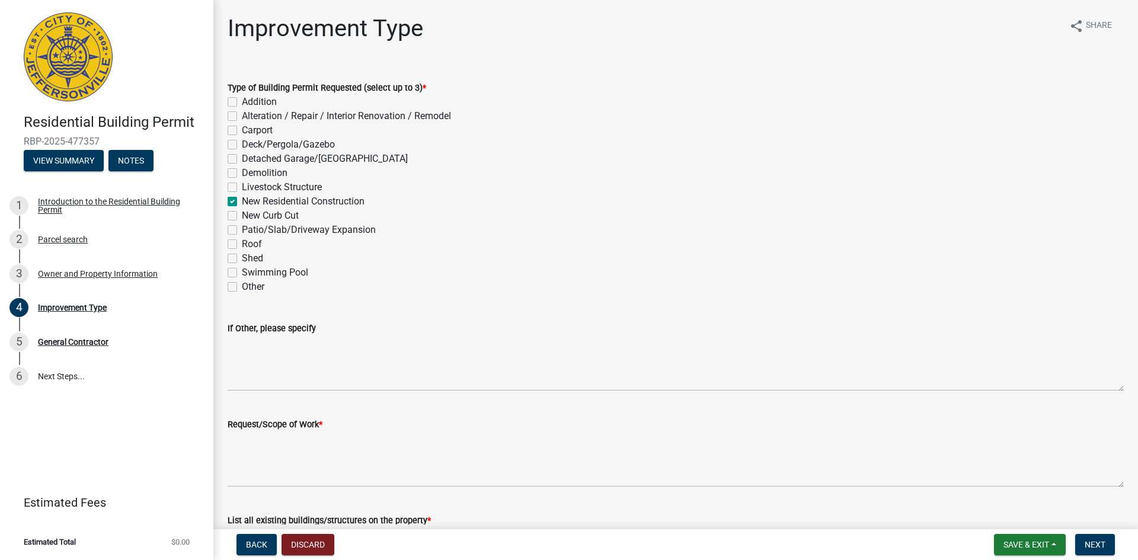
checkbox input "false"
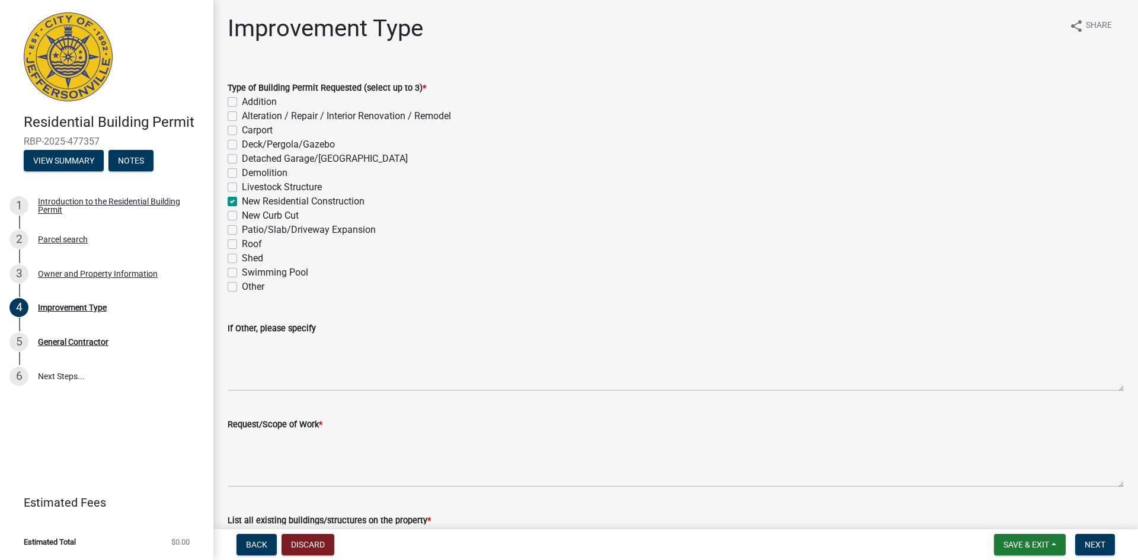
checkbox input "true"
checkbox input "false"
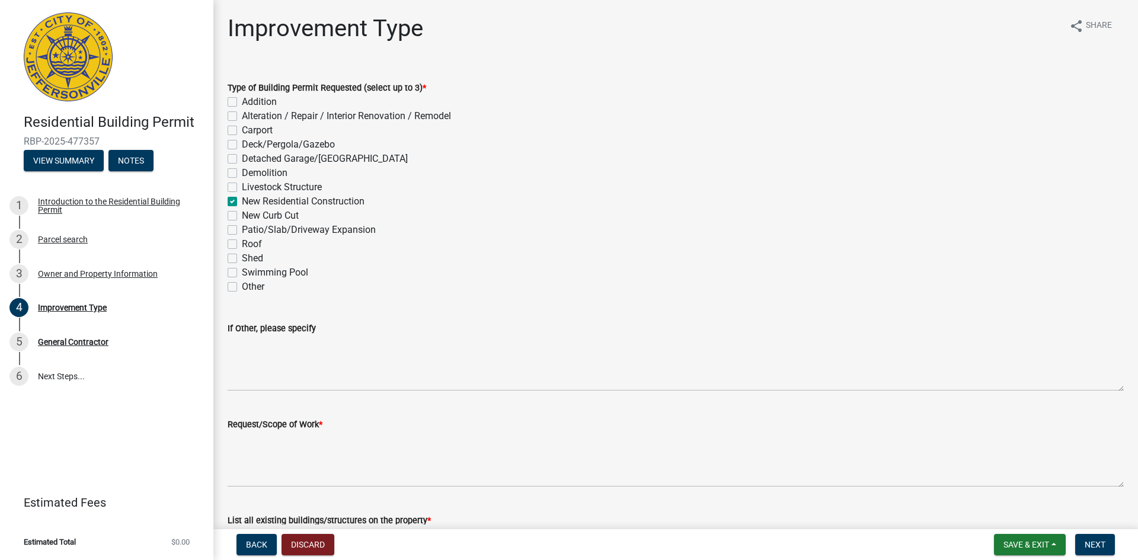
checkbox input "false"
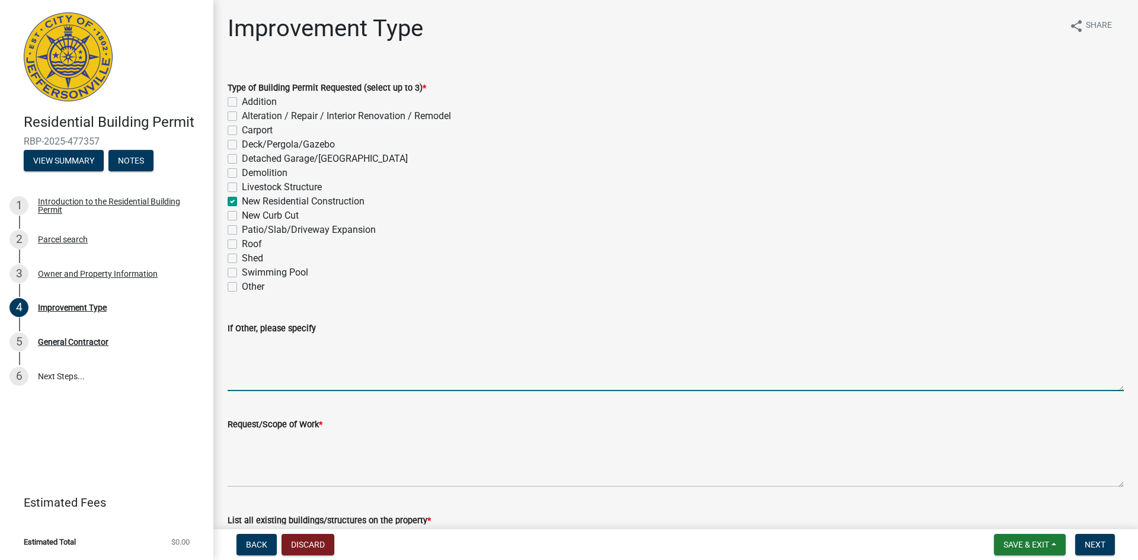
click at [324, 384] on textarea "If Other, please specify" at bounding box center [676, 363] width 896 height 56
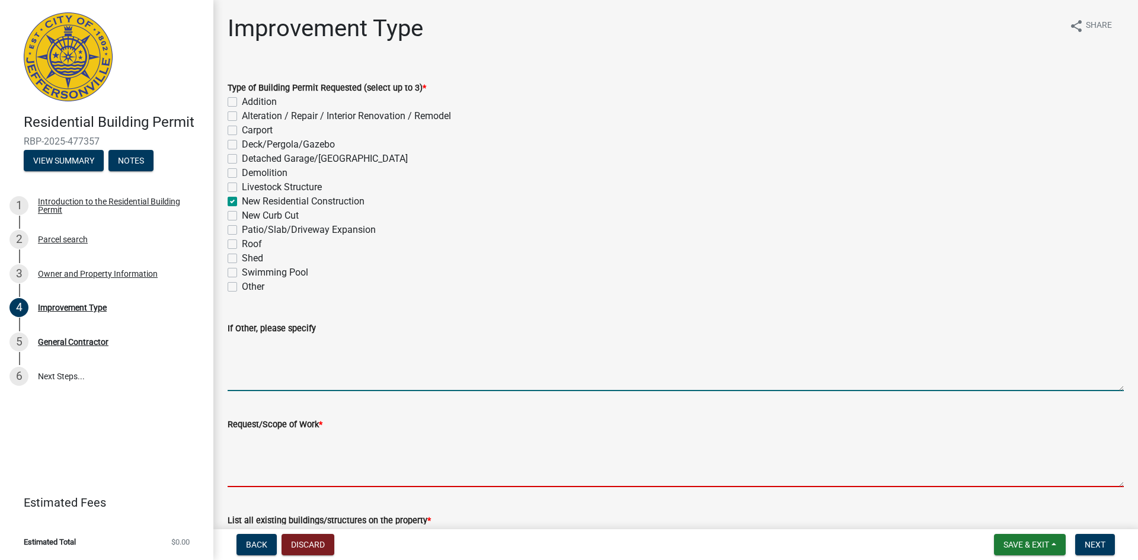
click at [302, 471] on textarea "Request/Scope of Work *" at bounding box center [676, 459] width 896 height 56
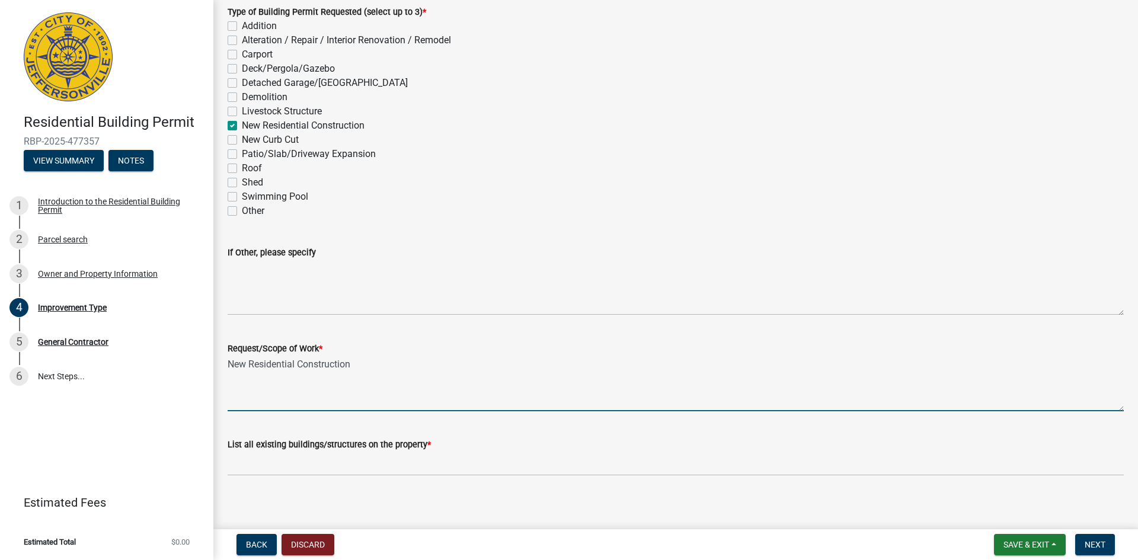
scroll to position [83, 0]
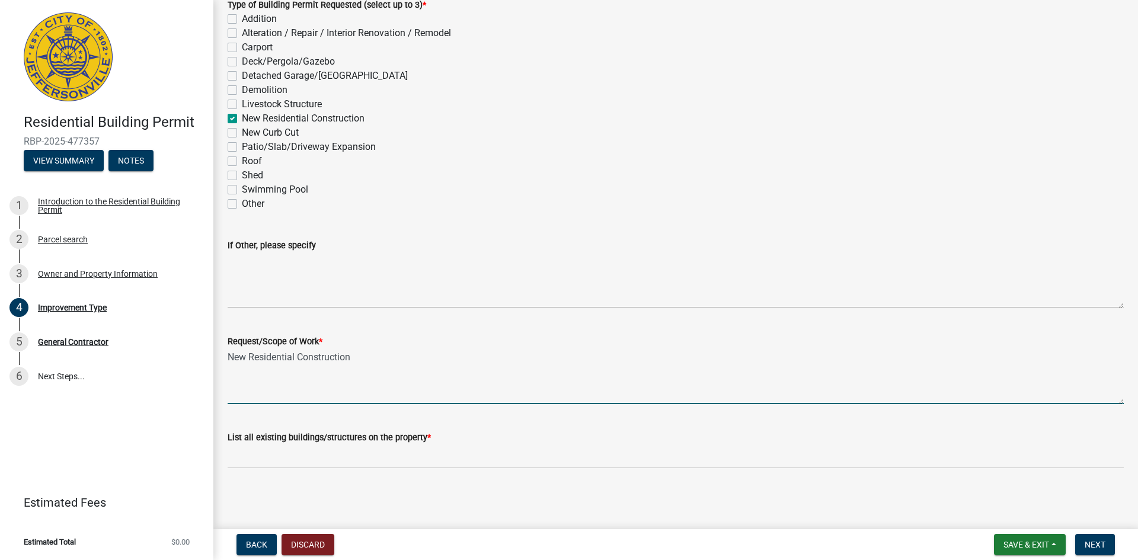
type textarea "New Residential Construction"
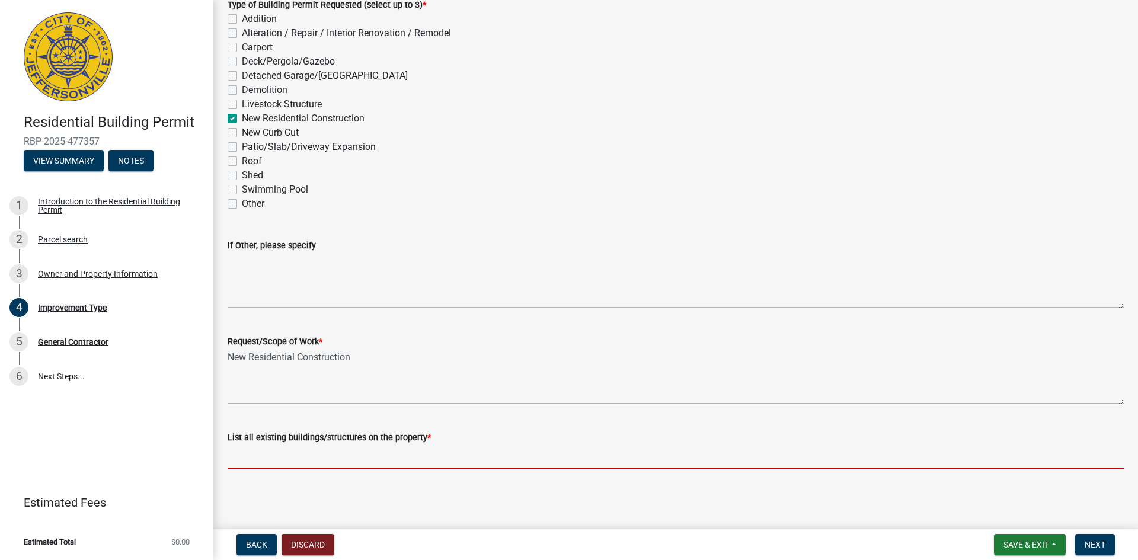
click at [404, 452] on input "List all existing buildings/structures on the property *" at bounding box center [676, 457] width 896 height 24
type input "None"
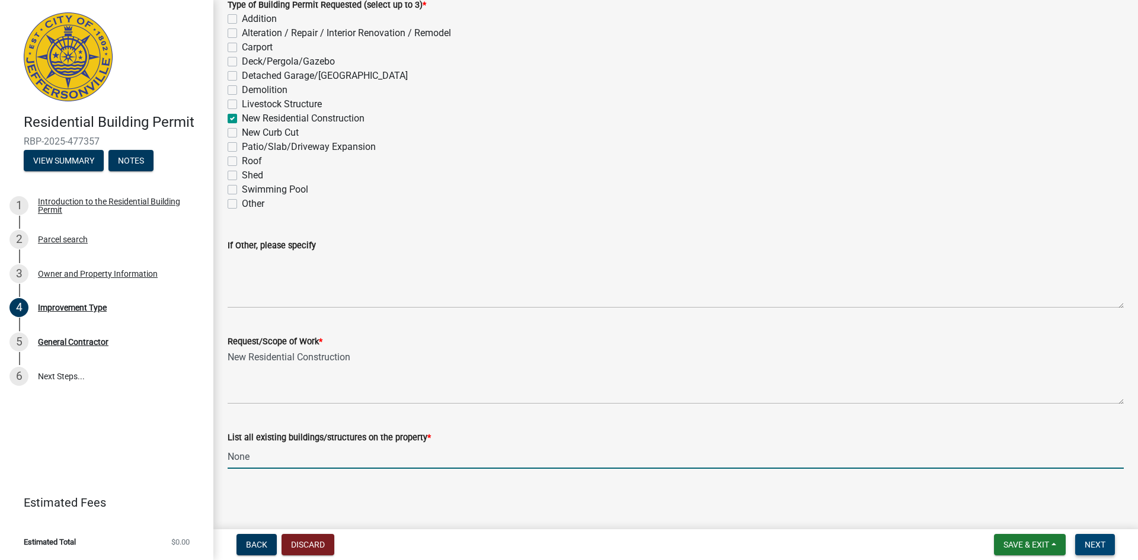
click at [1091, 540] on span "Next" at bounding box center [1095, 544] width 21 height 9
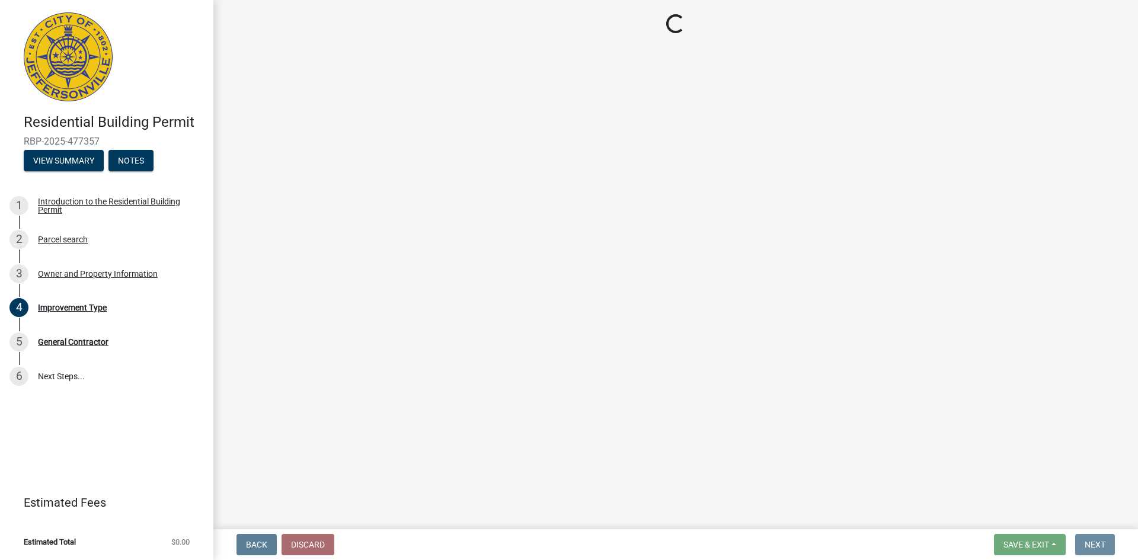
scroll to position [0, 0]
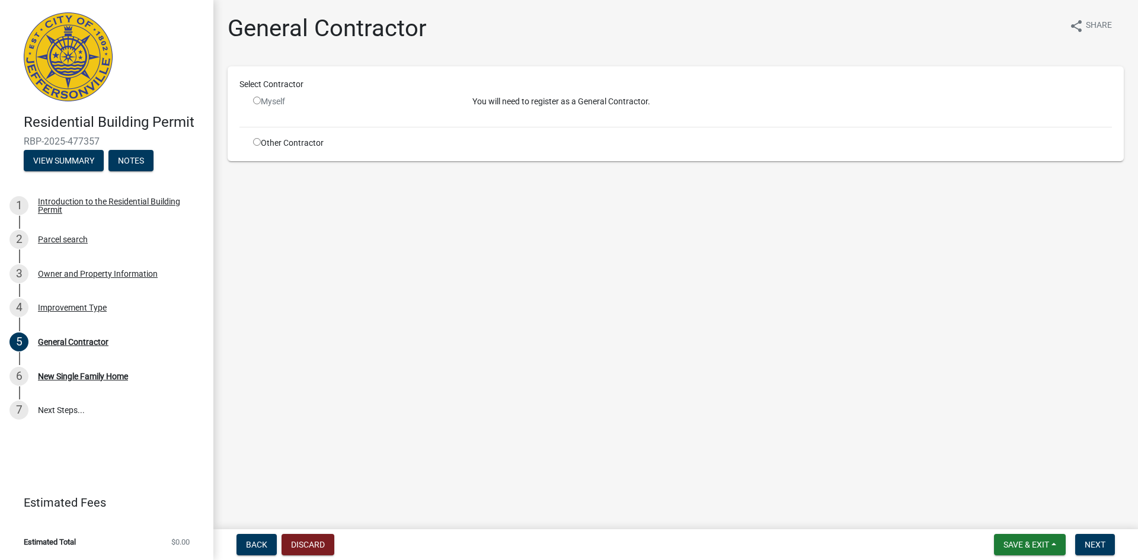
click at [259, 100] on input "radio" at bounding box center [257, 101] width 8 height 8
click at [258, 100] on input "radio" at bounding box center [257, 101] width 8 height 8
click at [257, 101] on input "radio" at bounding box center [257, 101] width 8 height 8
radio input "false"
click at [257, 141] on input "radio" at bounding box center [257, 142] width 8 height 8
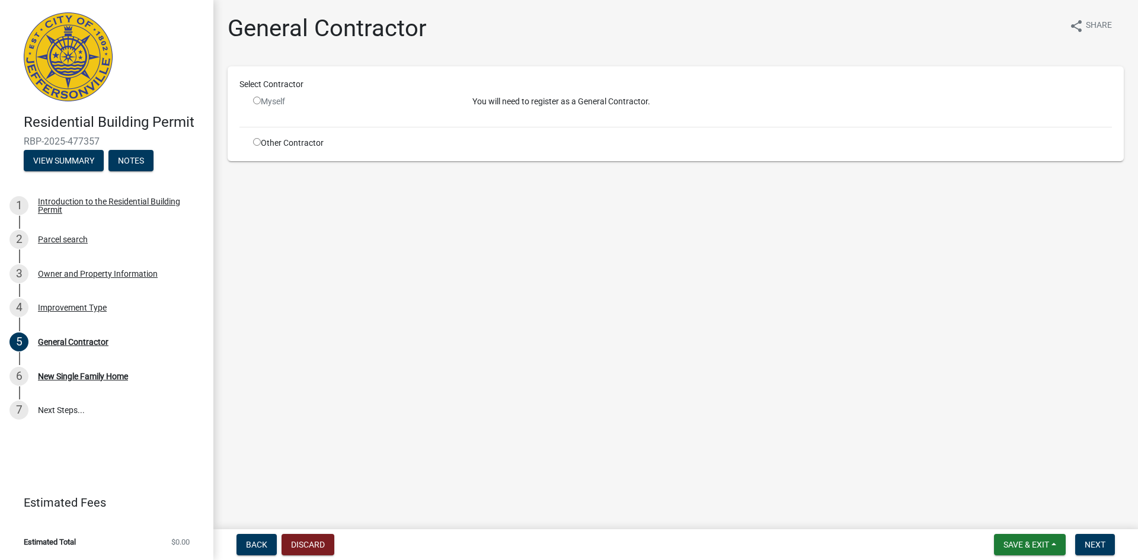
radio input "true"
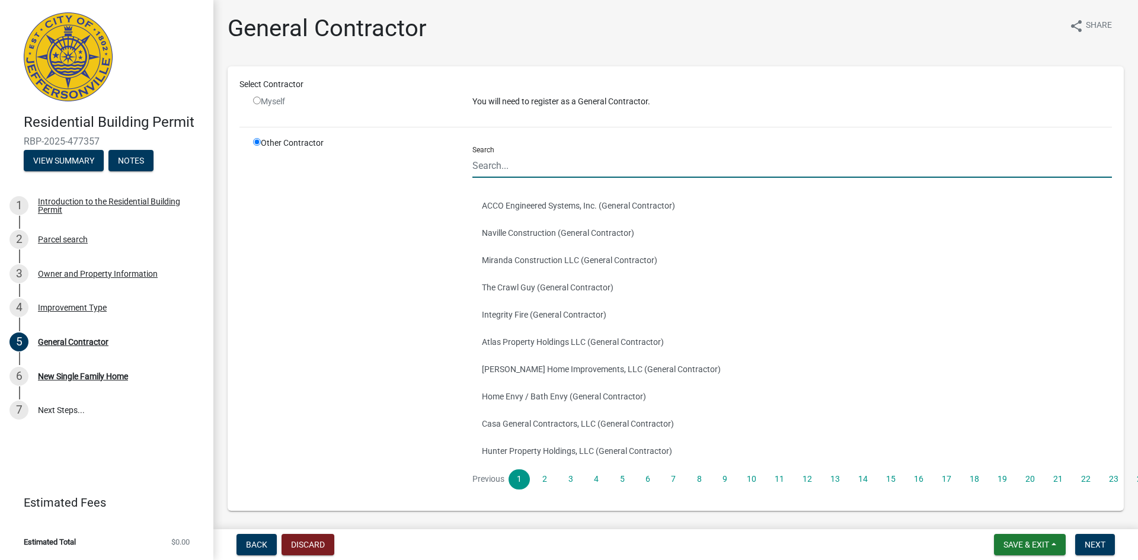
click at [534, 174] on input "Search" at bounding box center [792, 166] width 640 height 24
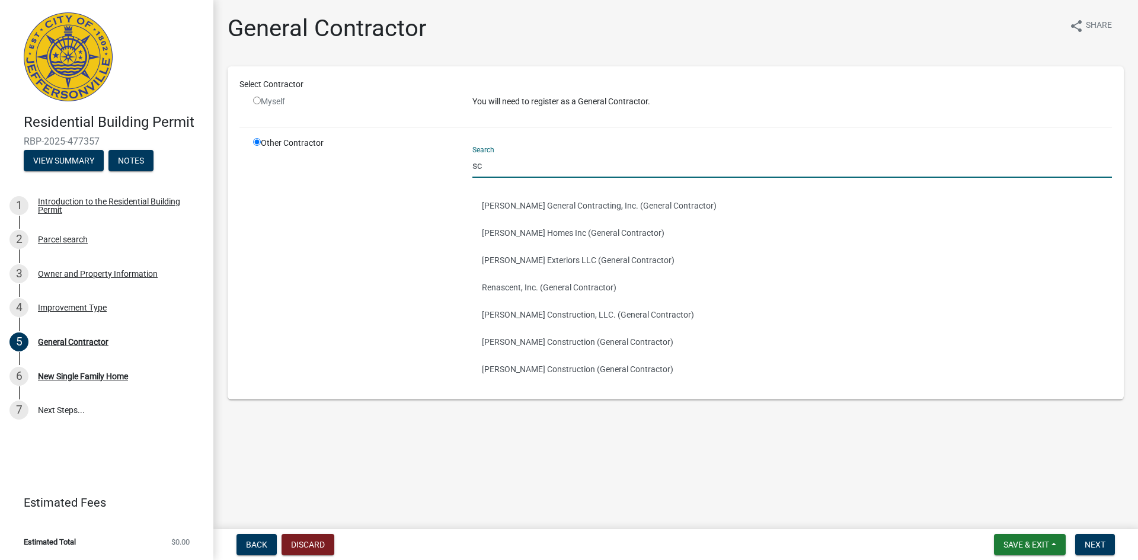
click at [551, 175] on input "sc" at bounding box center [792, 166] width 640 height 24
click at [518, 170] on input "sc" at bounding box center [792, 166] width 640 height 24
type input "sc"
click at [513, 232] on button "[PERSON_NAME] Homes Inc (General Contractor)" at bounding box center [792, 232] width 640 height 27
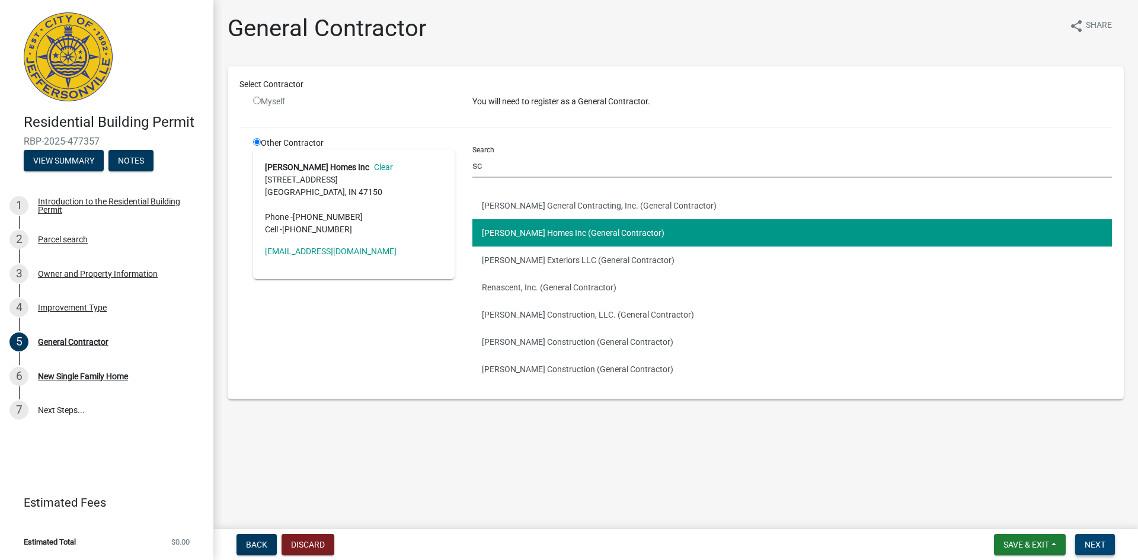
click at [1091, 545] on span "Next" at bounding box center [1095, 544] width 21 height 9
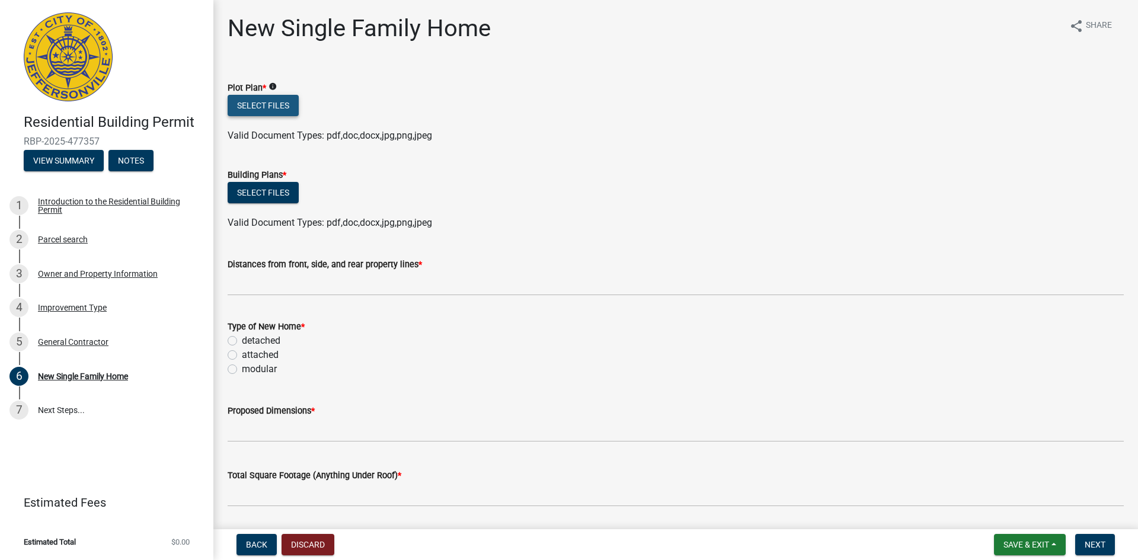
click at [265, 105] on button "Select files" at bounding box center [263, 105] width 71 height 21
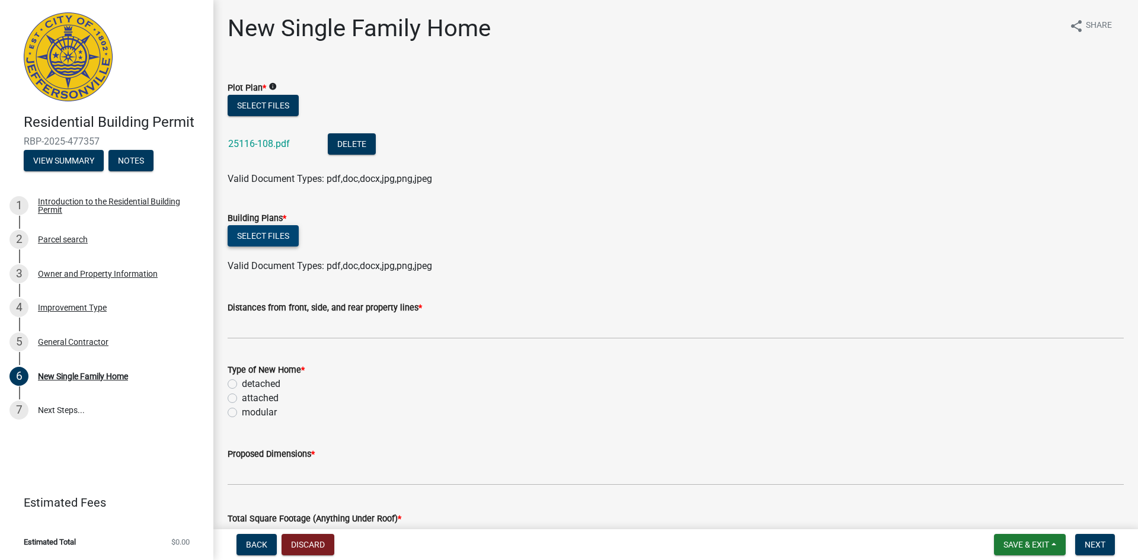
click at [277, 236] on button "Select files" at bounding box center [263, 235] width 71 height 21
click at [260, 238] on button "Select files" at bounding box center [263, 235] width 71 height 21
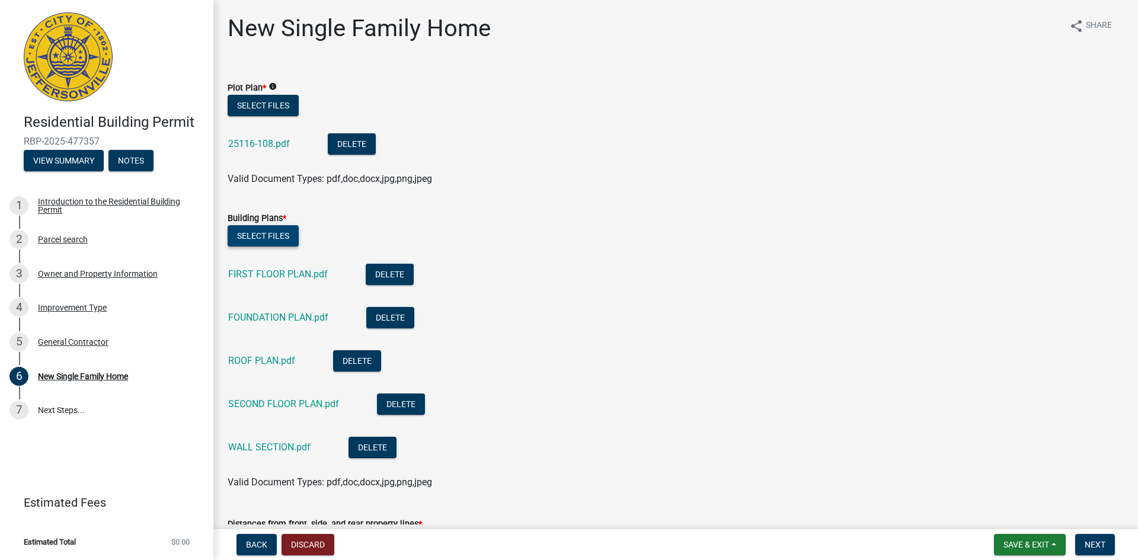
click at [267, 241] on button "Select files" at bounding box center [263, 235] width 71 height 21
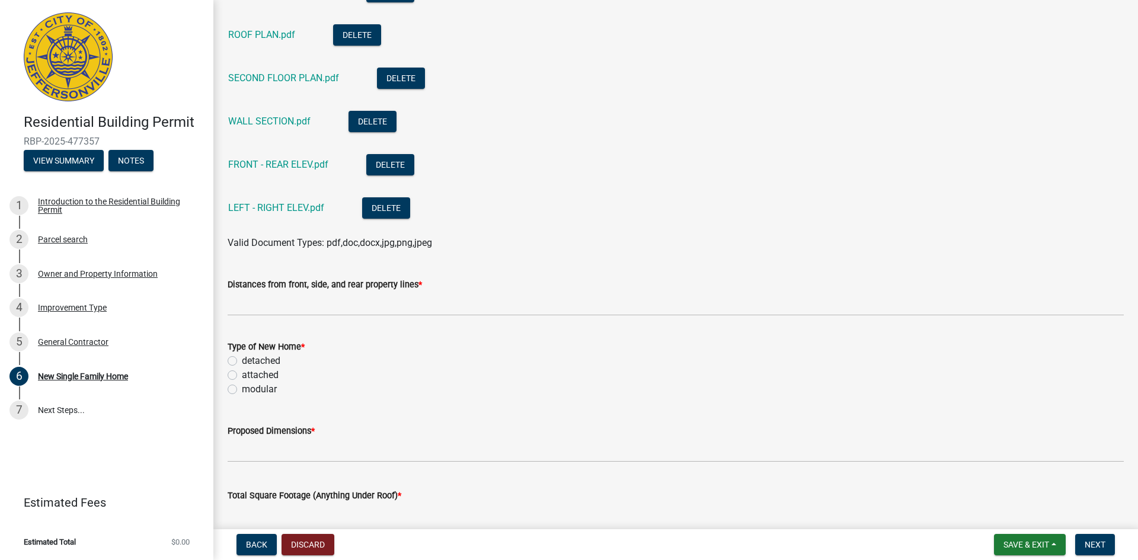
scroll to position [415, 0]
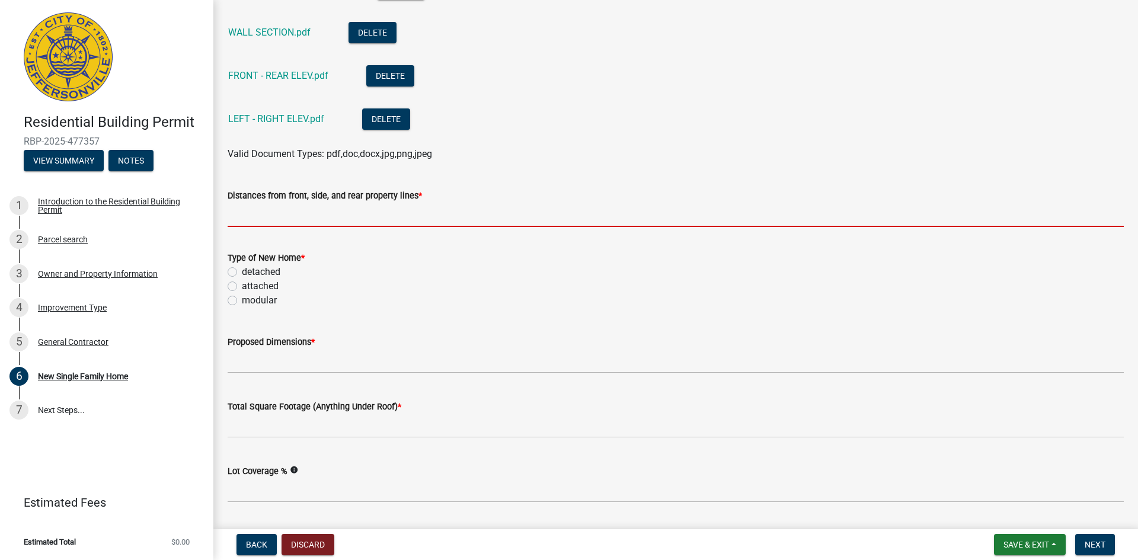
drag, startPoint x: 337, startPoint y: 219, endPoint x: 453, endPoint y: 187, distance: 120.5
click at [337, 219] on input "Distances from front, side, and rear property lines *" at bounding box center [676, 215] width 896 height 24
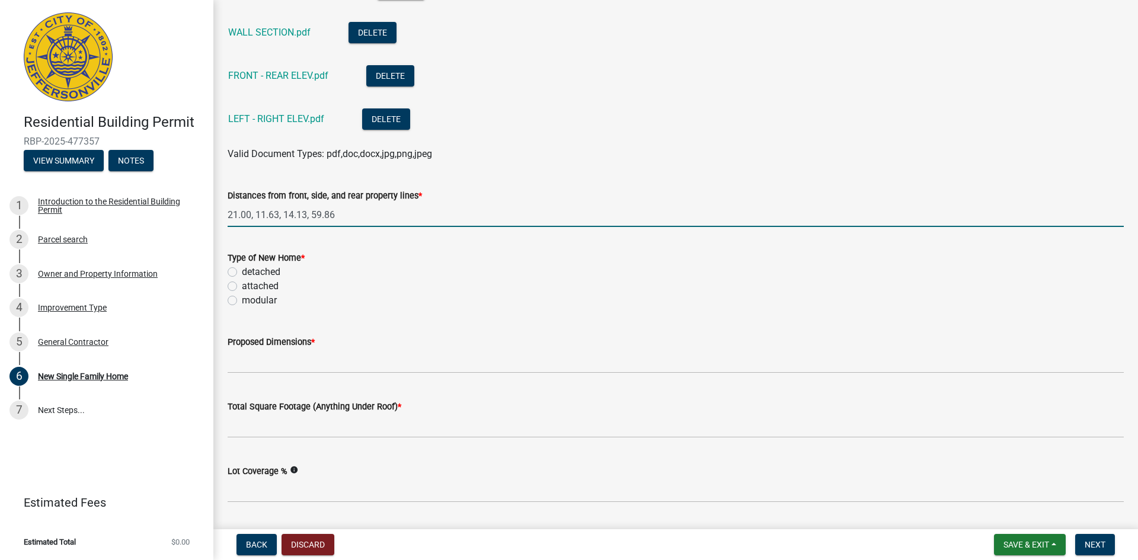
type input "21.00, 11.63, 14.13, 59.86"
click at [242, 270] on label "detached" at bounding box center [261, 272] width 39 height 14
click at [242, 270] on input "detached" at bounding box center [246, 269] width 8 height 8
radio input "true"
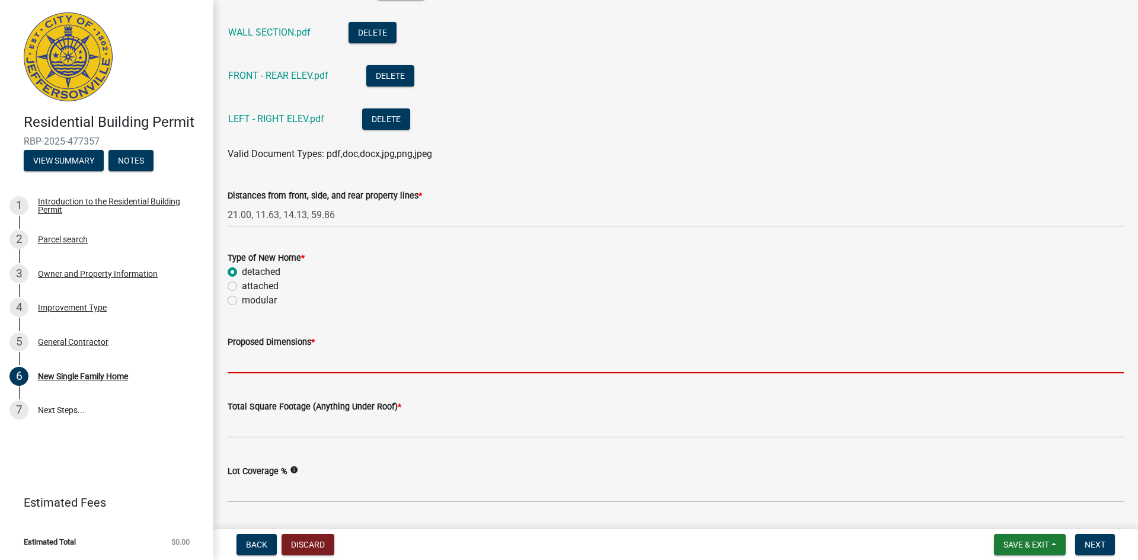
click at [288, 364] on input "Proposed Dimensions *" at bounding box center [676, 361] width 896 height 24
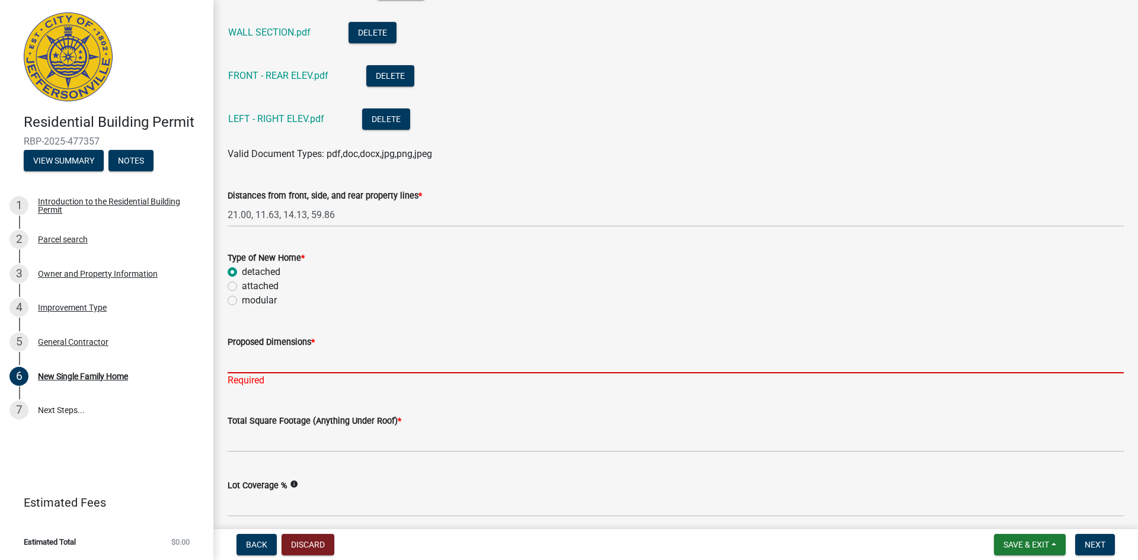
click at [344, 360] on input "Proposed Dimensions *" at bounding box center [676, 361] width 896 height 24
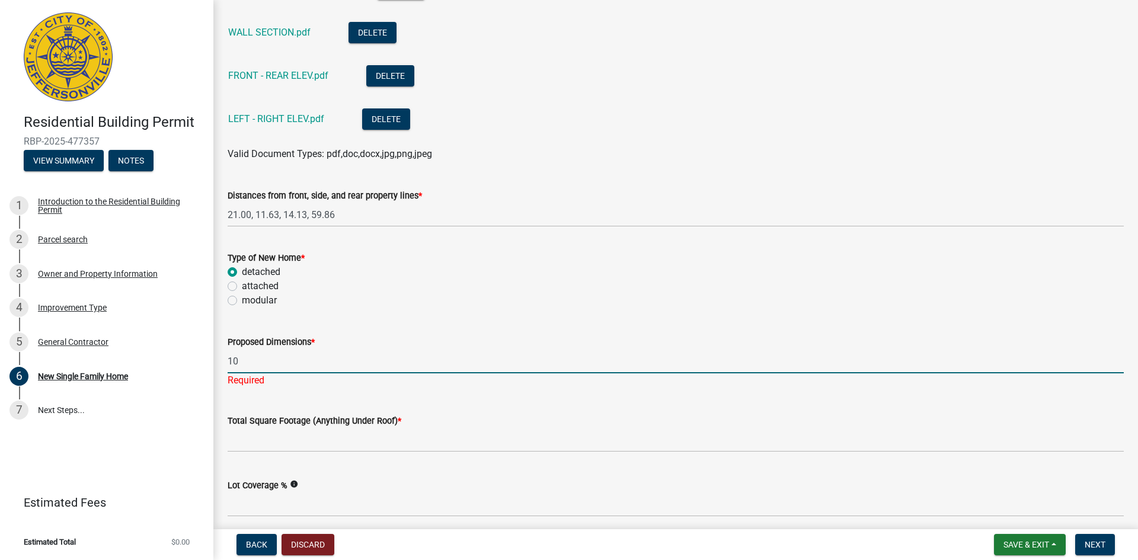
type input "1"
type input "40.83"
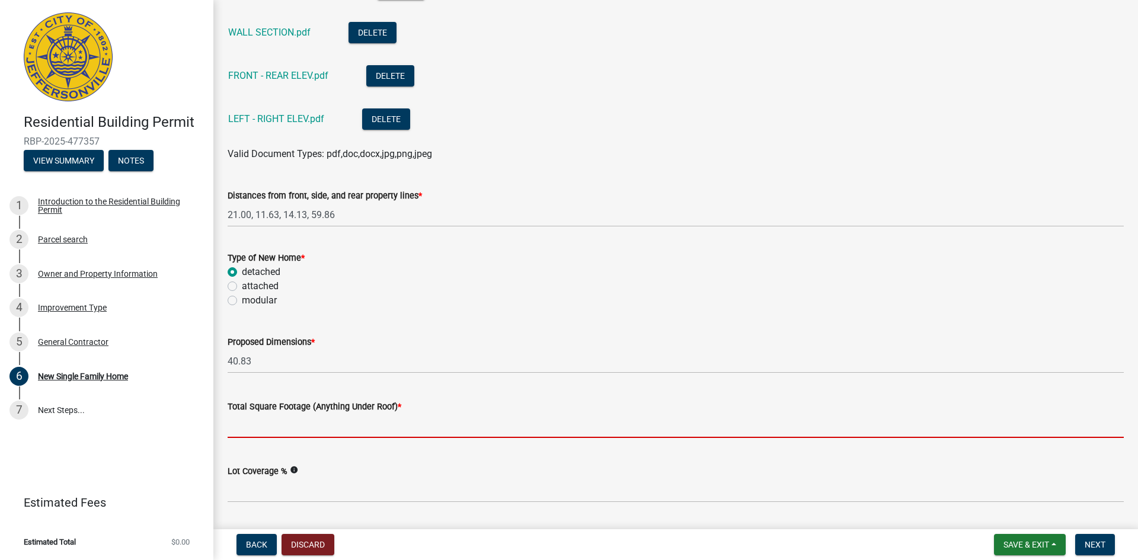
click at [282, 429] on input "Total Square Footage (Anything Under Roof) *" at bounding box center [676, 426] width 896 height 24
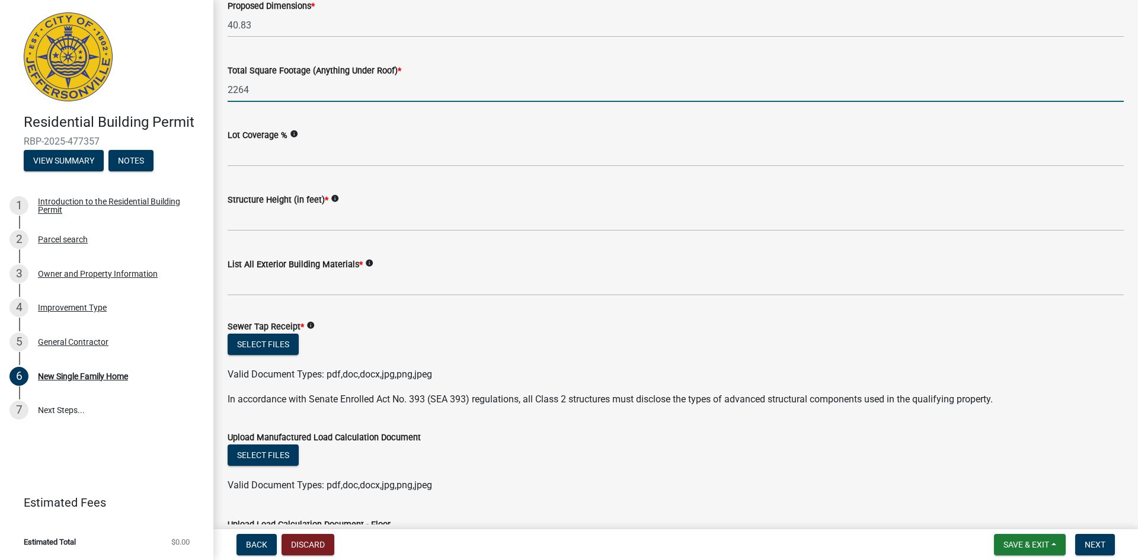
scroll to position [771, 0]
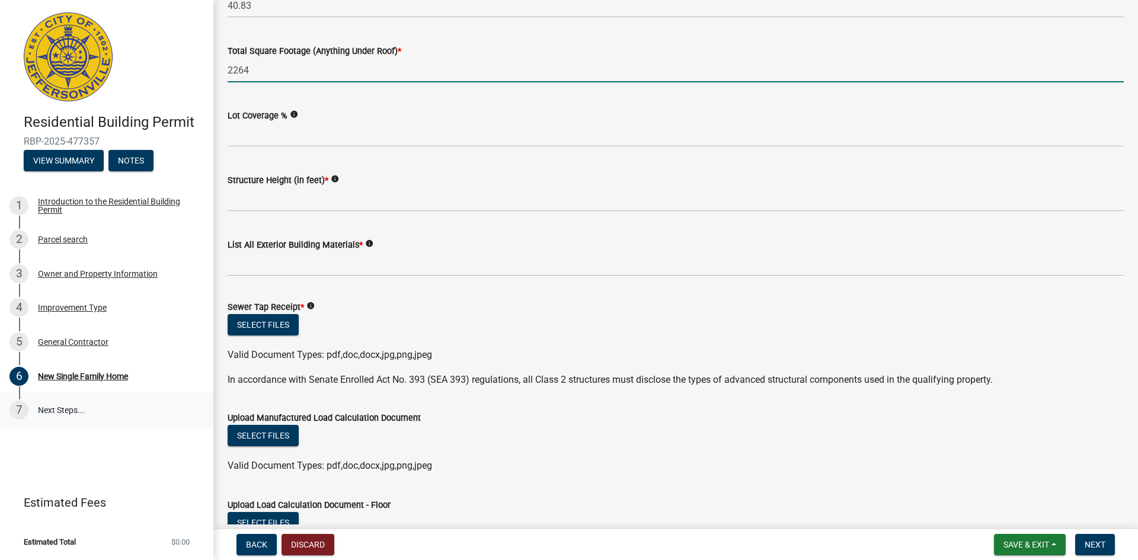
type input "2264"
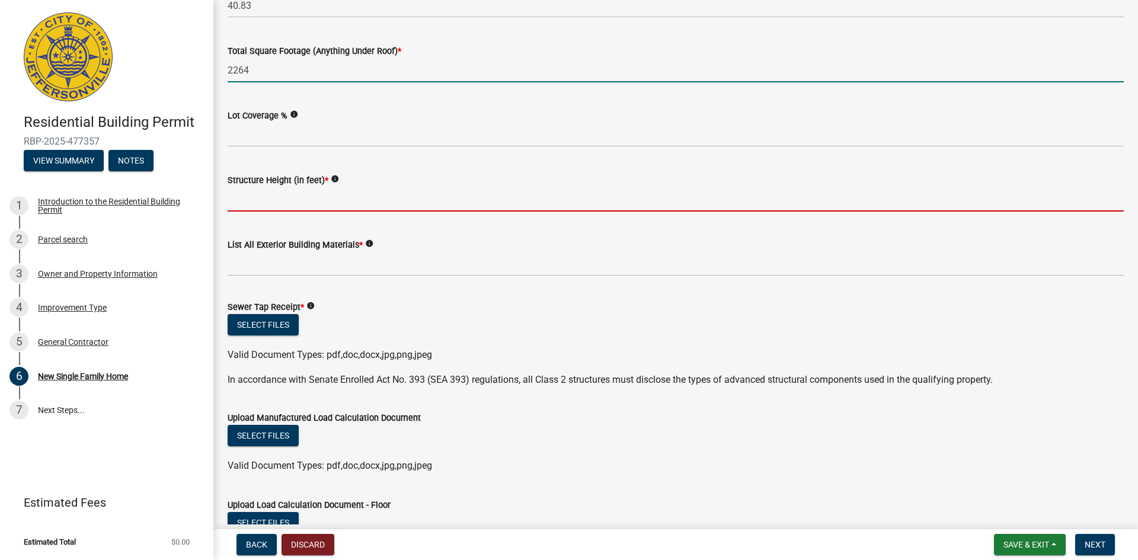
click at [328, 203] on input "Structure Height (in feet) *" at bounding box center [676, 199] width 896 height 24
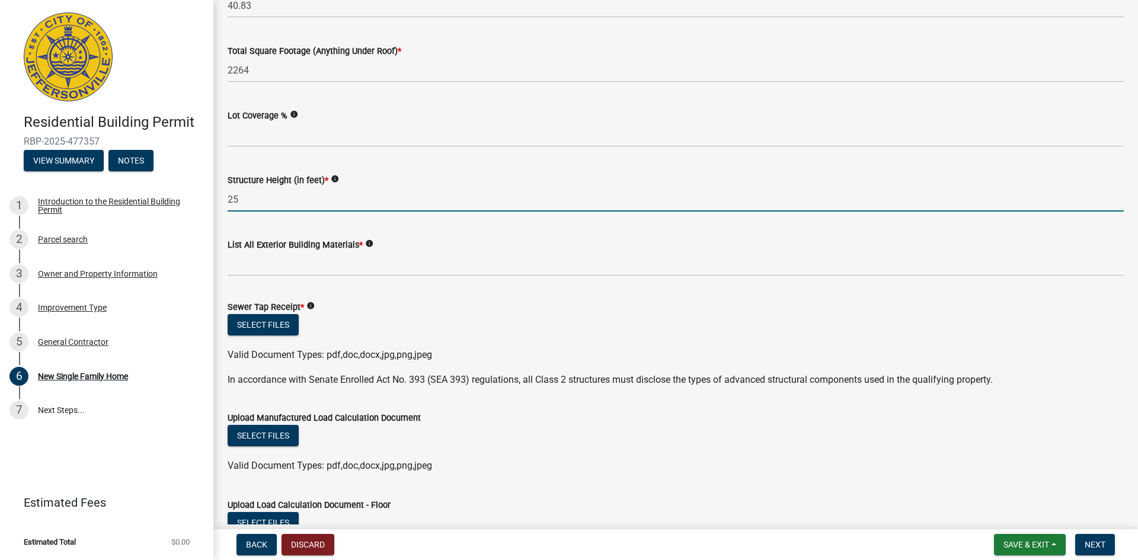
type input "25"
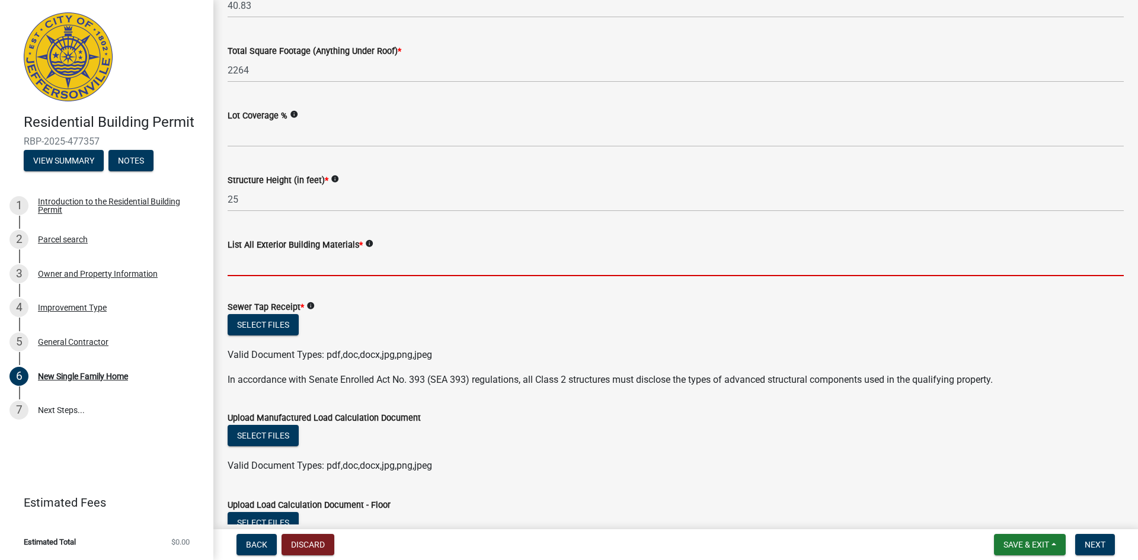
click at [339, 266] on input "List All Exterior Building Materials *" at bounding box center [676, 264] width 896 height 24
type input "Brick & [PERSON_NAME]"
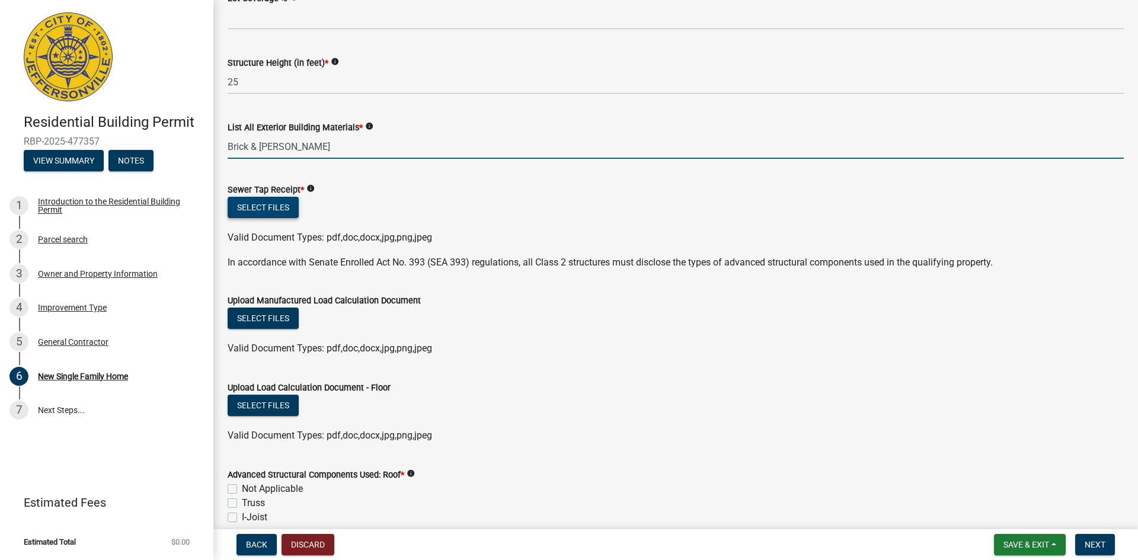
scroll to position [889, 0]
click at [276, 200] on button "Select files" at bounding box center [263, 206] width 71 height 21
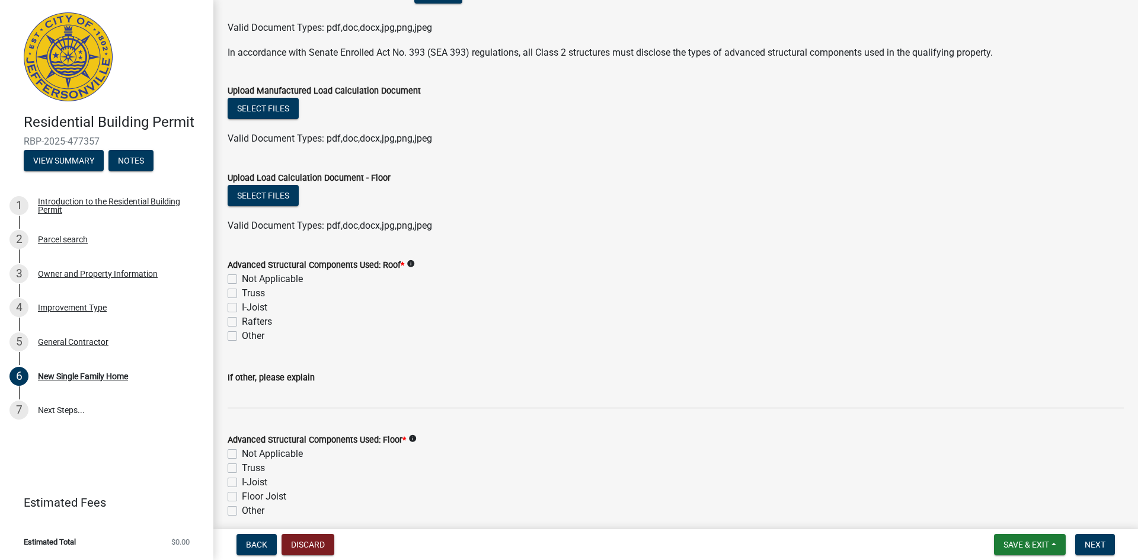
scroll to position [1185, 0]
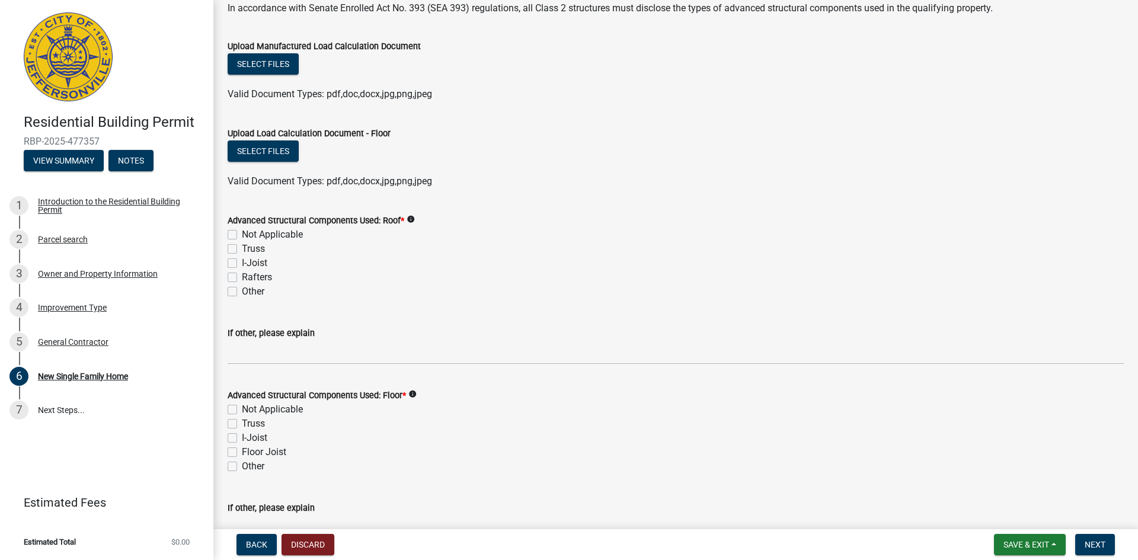
click at [242, 231] on label "Not Applicable" at bounding box center [272, 235] width 61 height 14
click at [242, 231] on input "Not Applicable" at bounding box center [246, 232] width 8 height 8
checkbox input "true"
checkbox input "false"
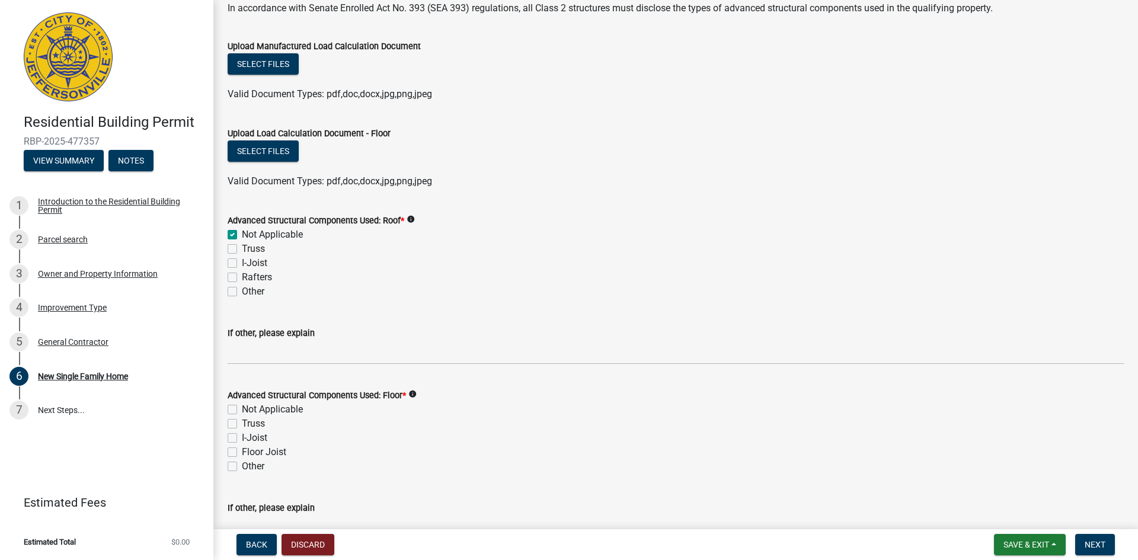
checkbox input "false"
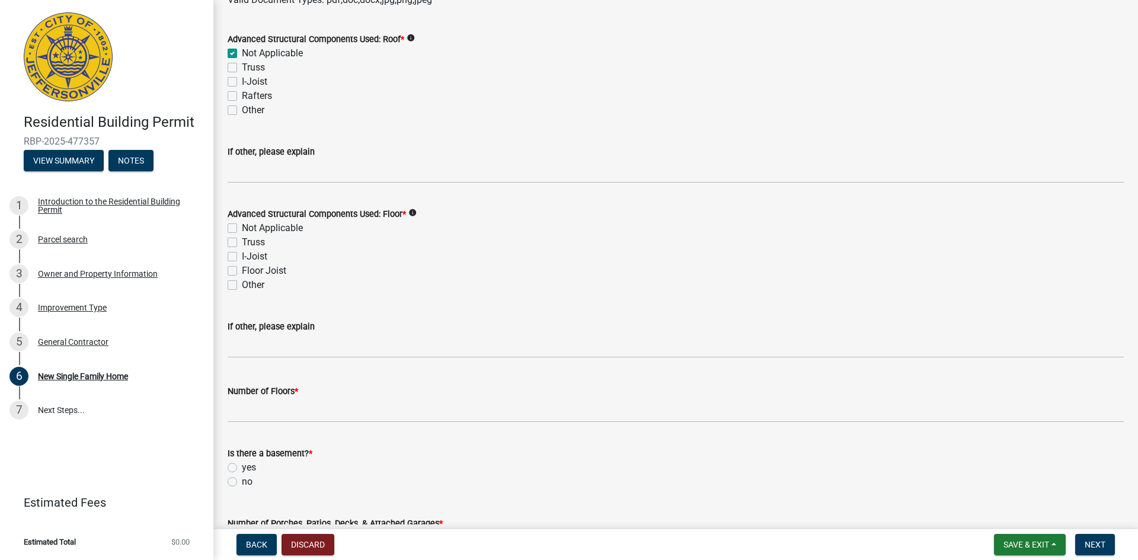
scroll to position [1423, 0]
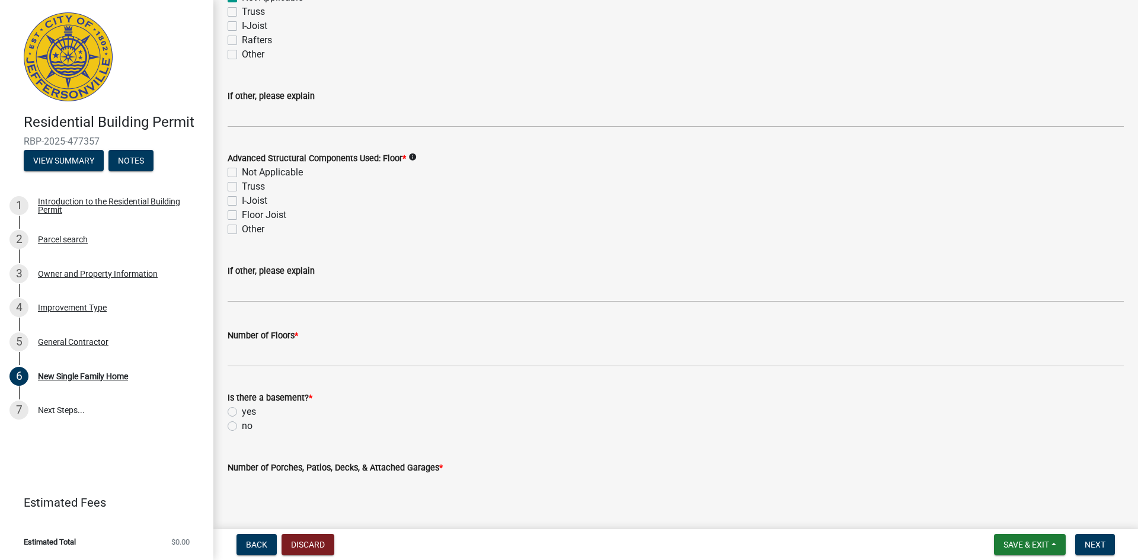
click at [242, 169] on label "Not Applicable" at bounding box center [272, 172] width 61 height 14
click at [242, 169] on input "Not Applicable" at bounding box center [246, 169] width 8 height 8
checkbox input "true"
checkbox input "false"
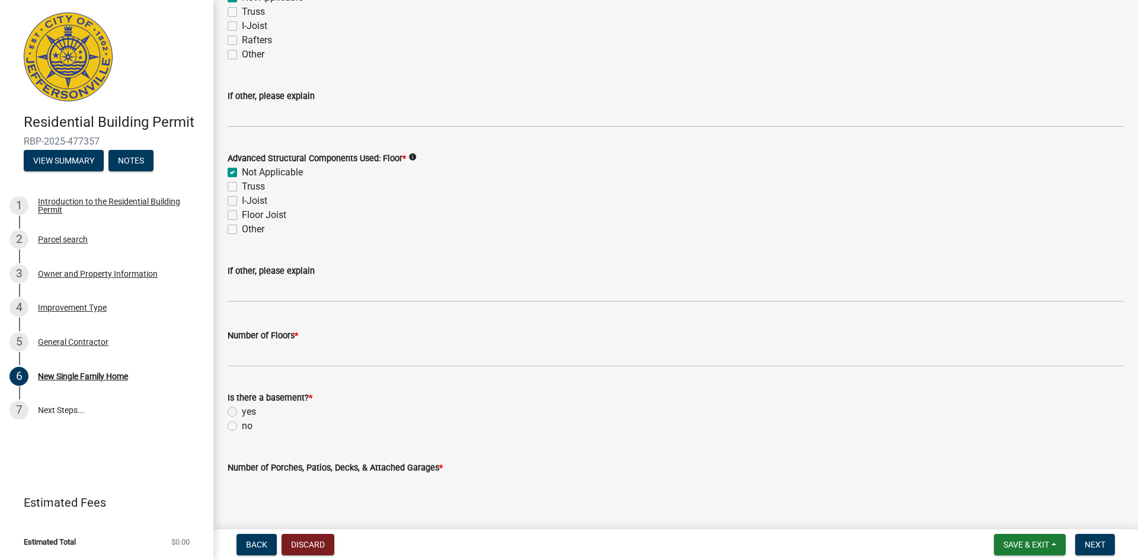
checkbox input "false"
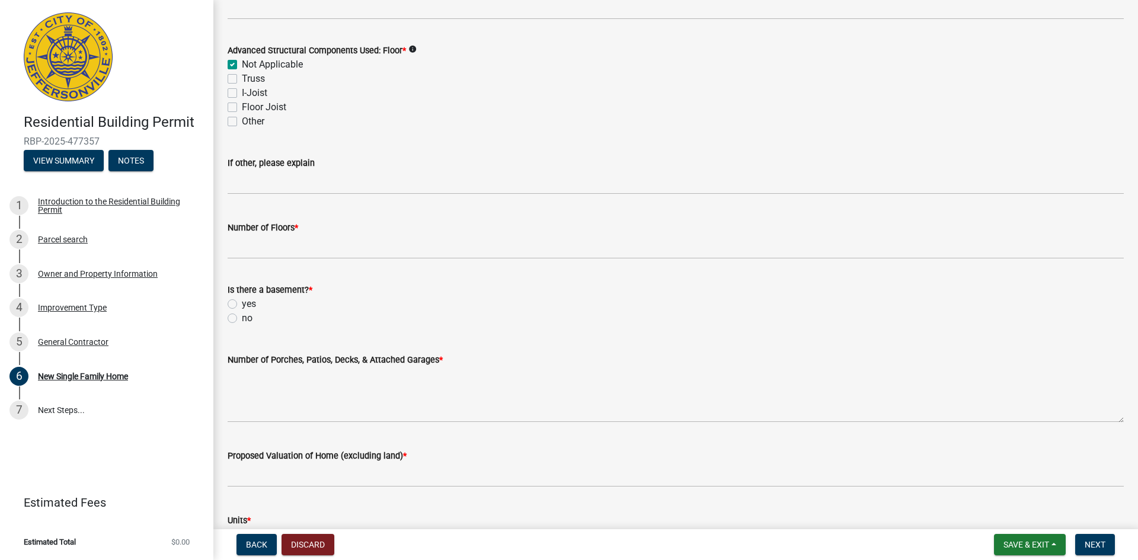
scroll to position [1541, 0]
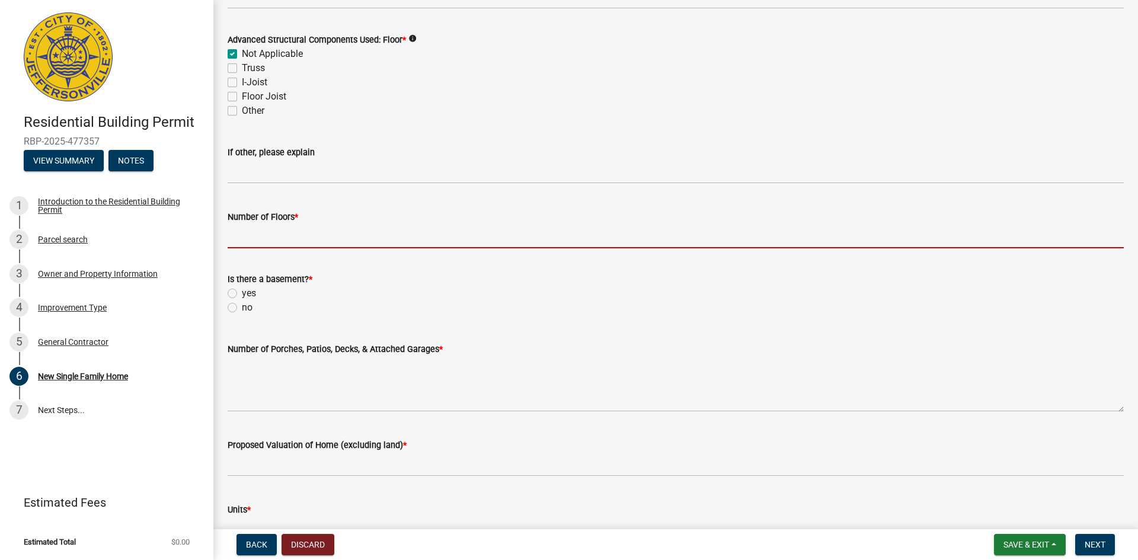
click at [331, 240] on input "Number of Floors *" at bounding box center [676, 236] width 896 height 24
type input "2"
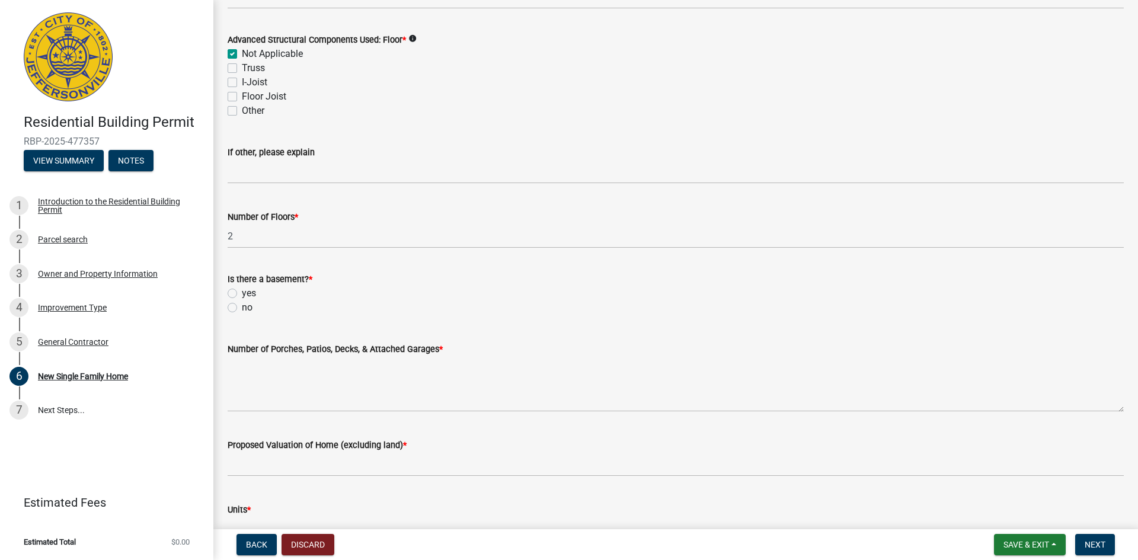
click at [242, 308] on label "no" at bounding box center [247, 308] width 11 height 14
click at [242, 308] on input "no" at bounding box center [246, 305] width 8 height 8
radio input "true"
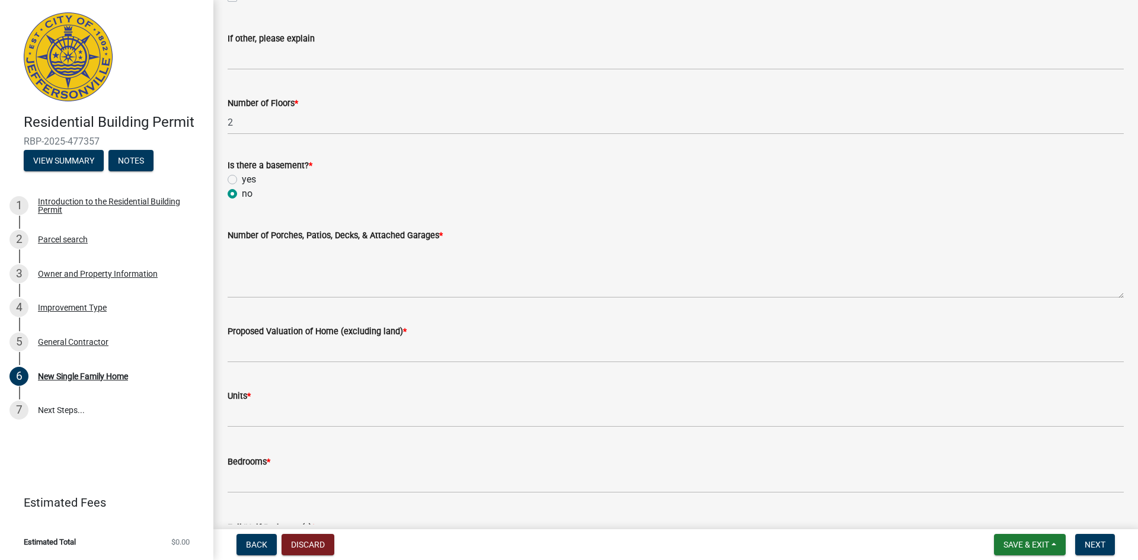
scroll to position [1660, 0]
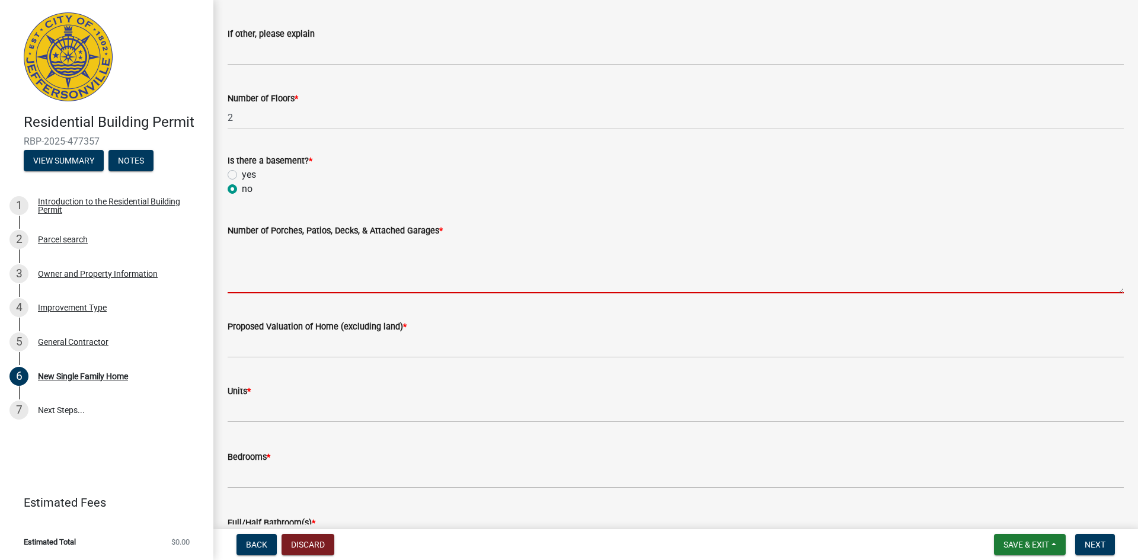
click at [296, 275] on textarea "Number of Porches, Patios, Decks, & Attached Garages *" at bounding box center [676, 266] width 896 height 56
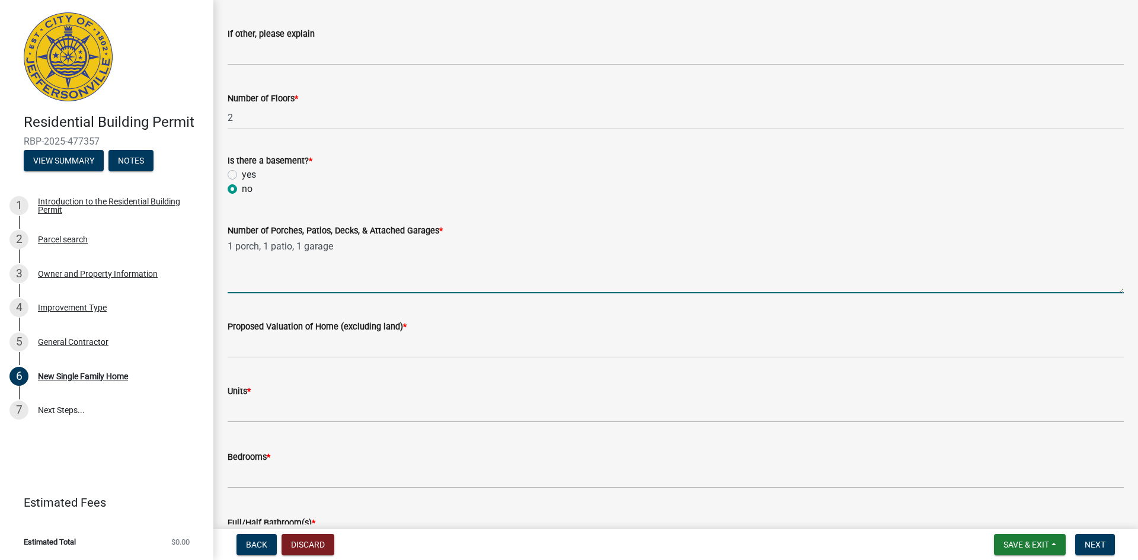
type textarea "1 porch, 1 patio, 1 garage"
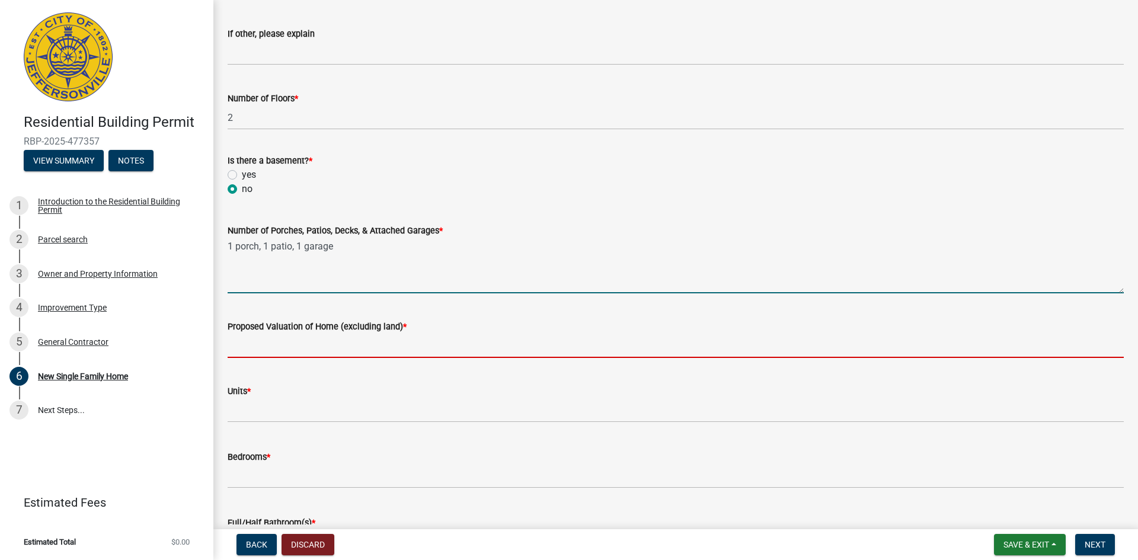
click at [445, 350] on input "Proposed Valuation of Home (excluding land) *" at bounding box center [676, 346] width 896 height 24
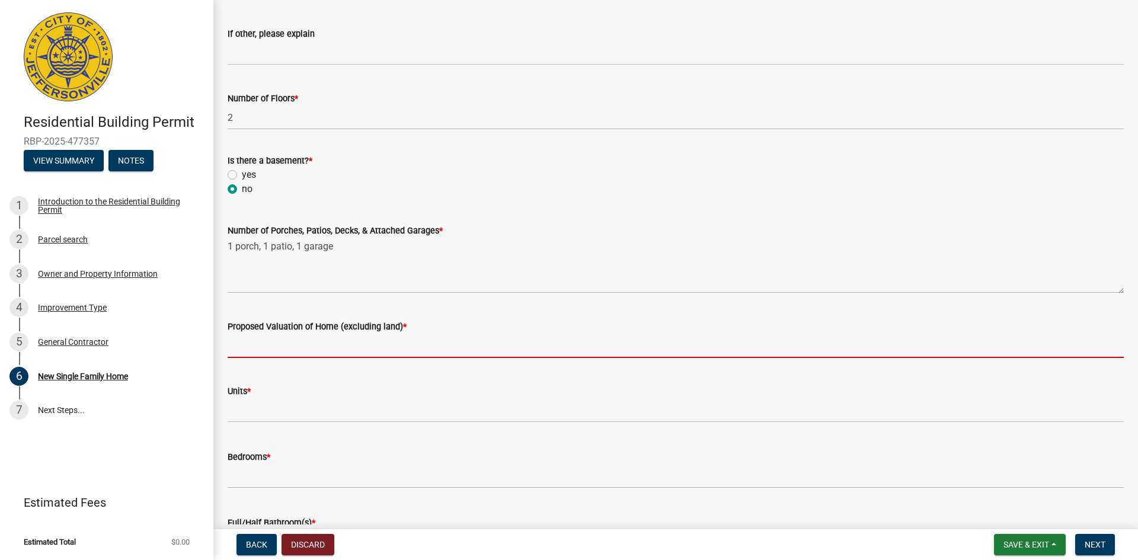
type input "250,000"
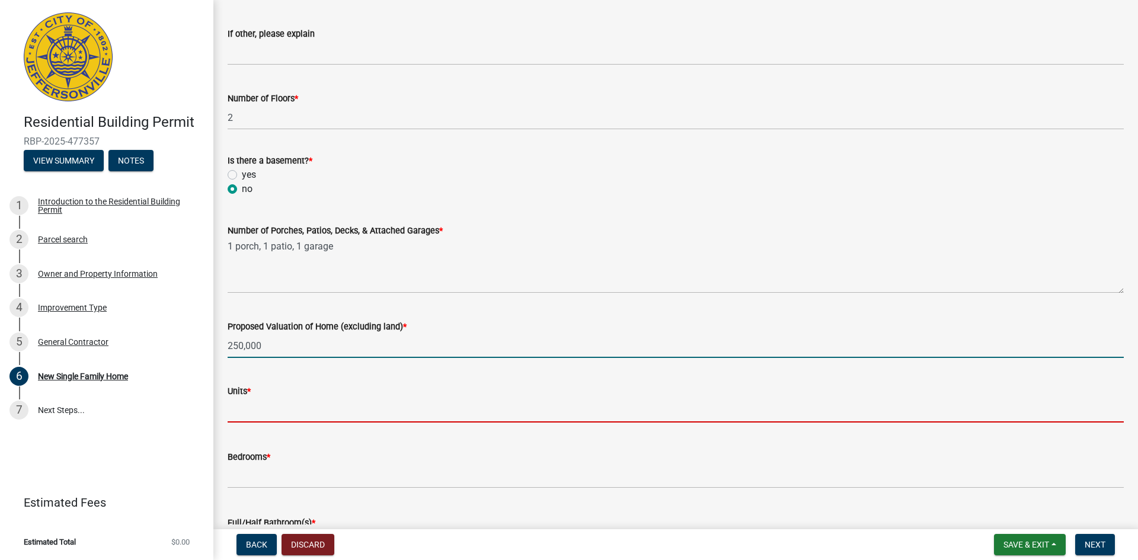
click at [294, 404] on input "text" at bounding box center [676, 410] width 896 height 24
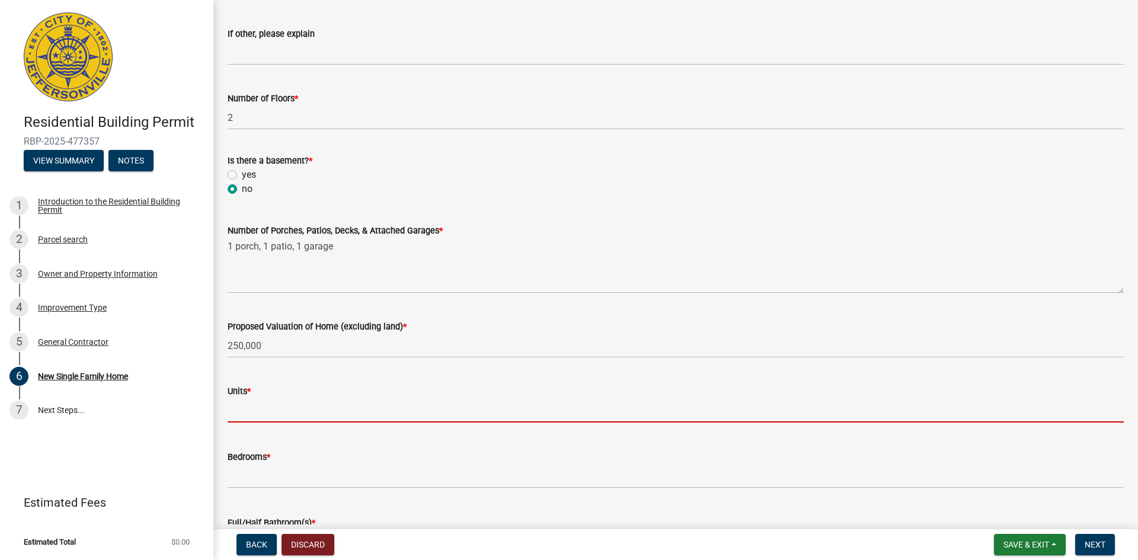
type input "1"
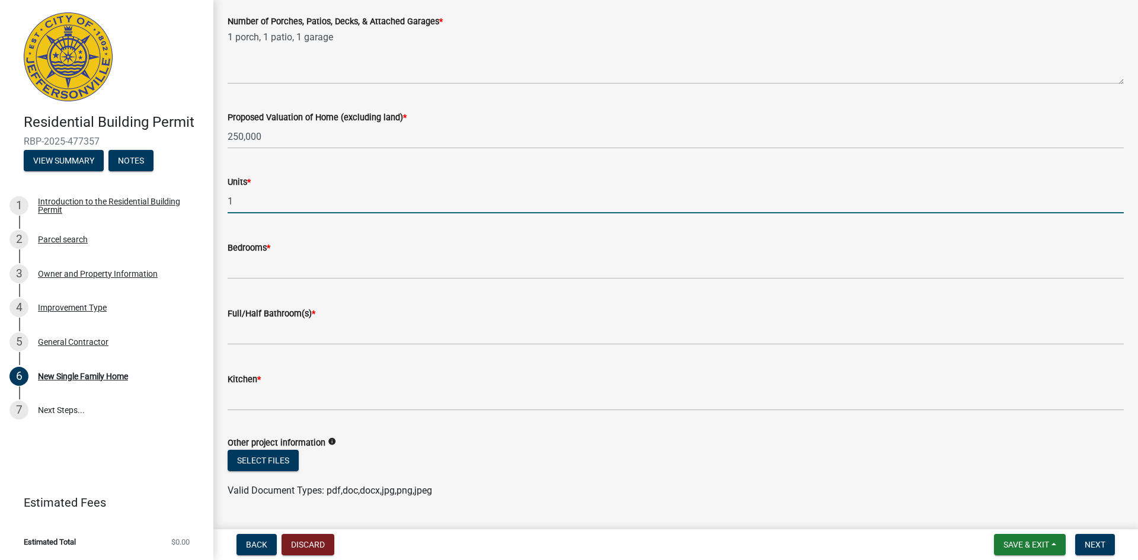
scroll to position [1897, 0]
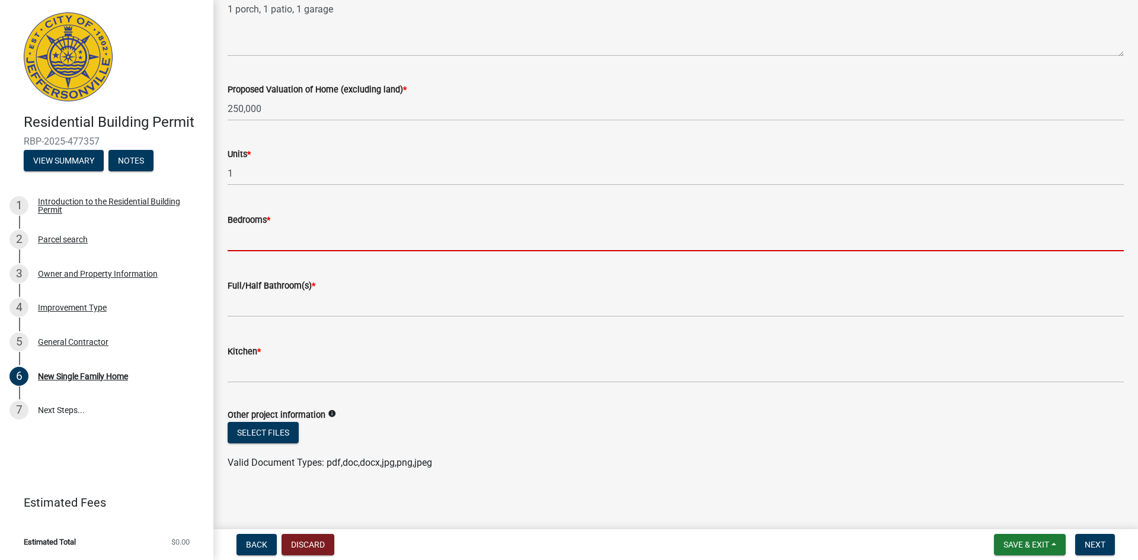
click at [282, 242] on input "text" at bounding box center [676, 239] width 896 height 24
type input "4"
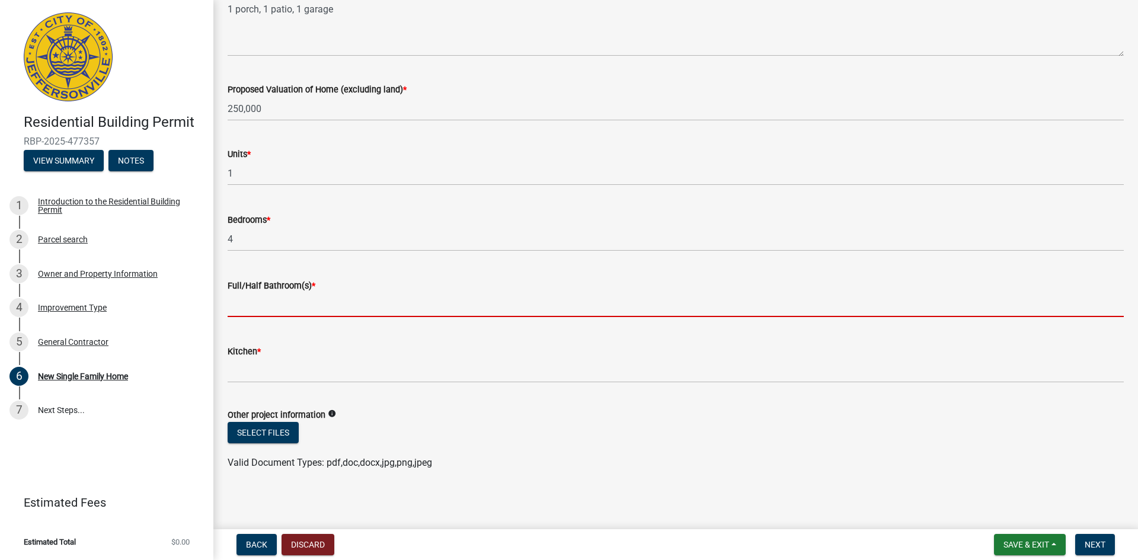
click at [276, 301] on input "text" at bounding box center [676, 305] width 896 height 24
type input "3"
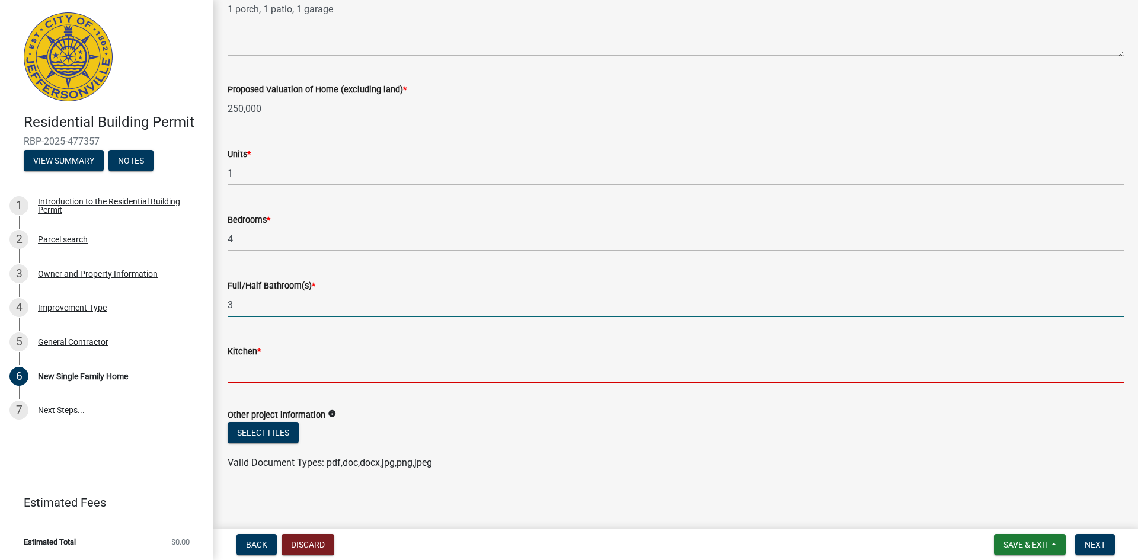
click at [271, 377] on input "text" at bounding box center [676, 371] width 896 height 24
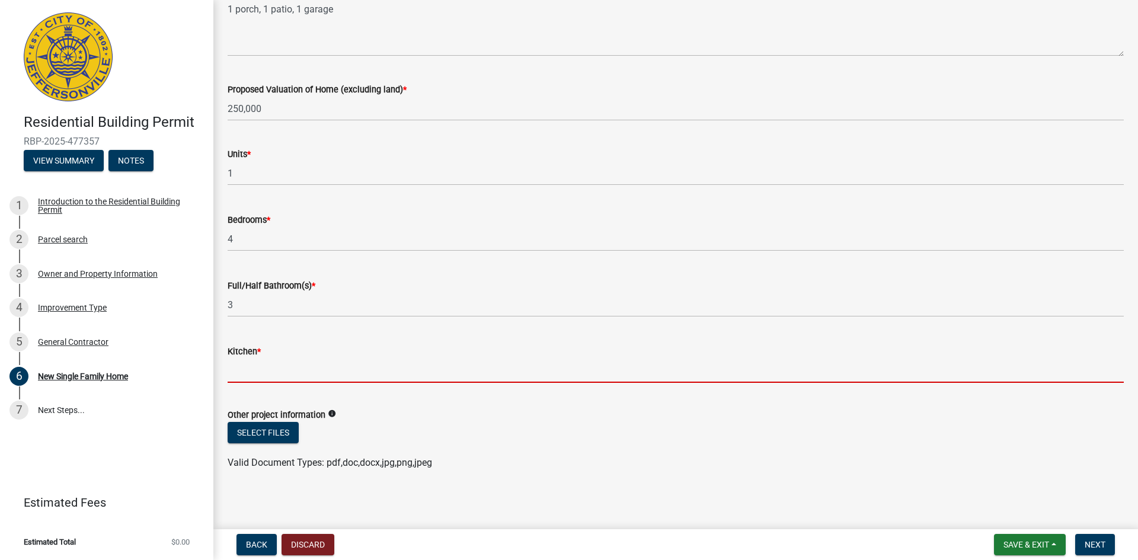
type input "1"
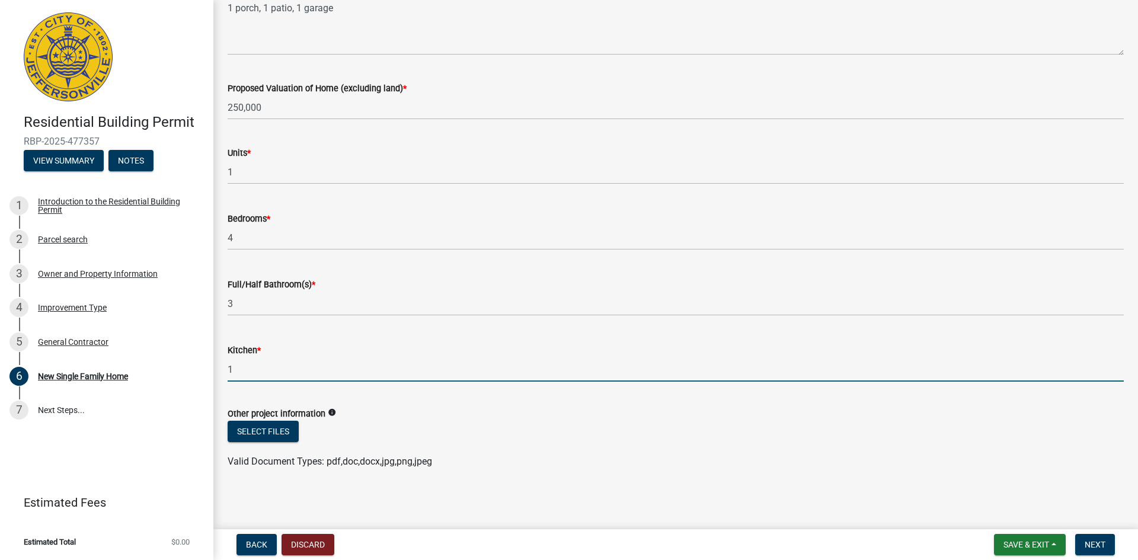
scroll to position [1899, 0]
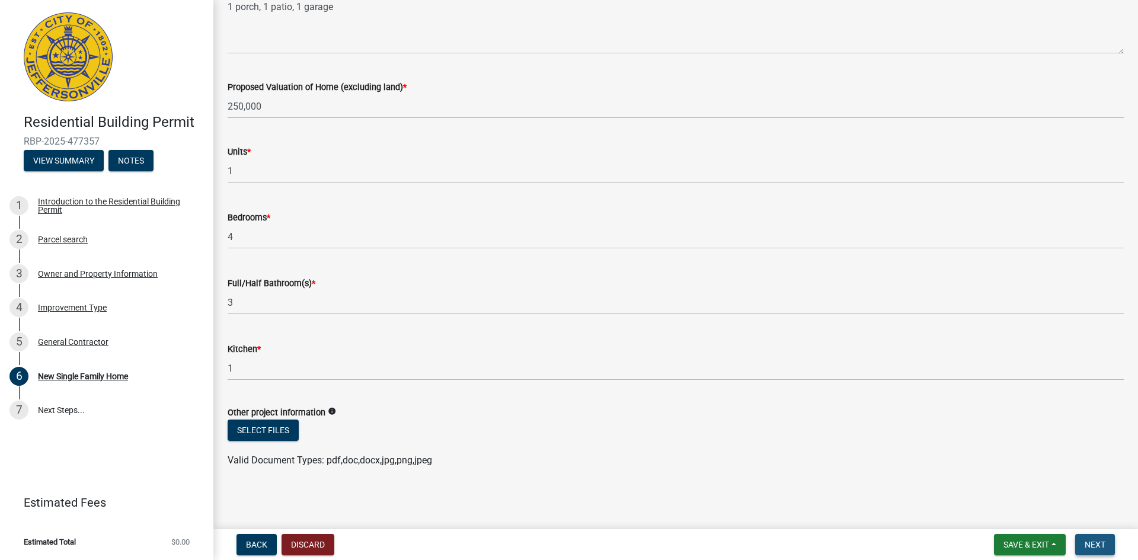
click at [1101, 549] on span "Next" at bounding box center [1095, 544] width 21 height 9
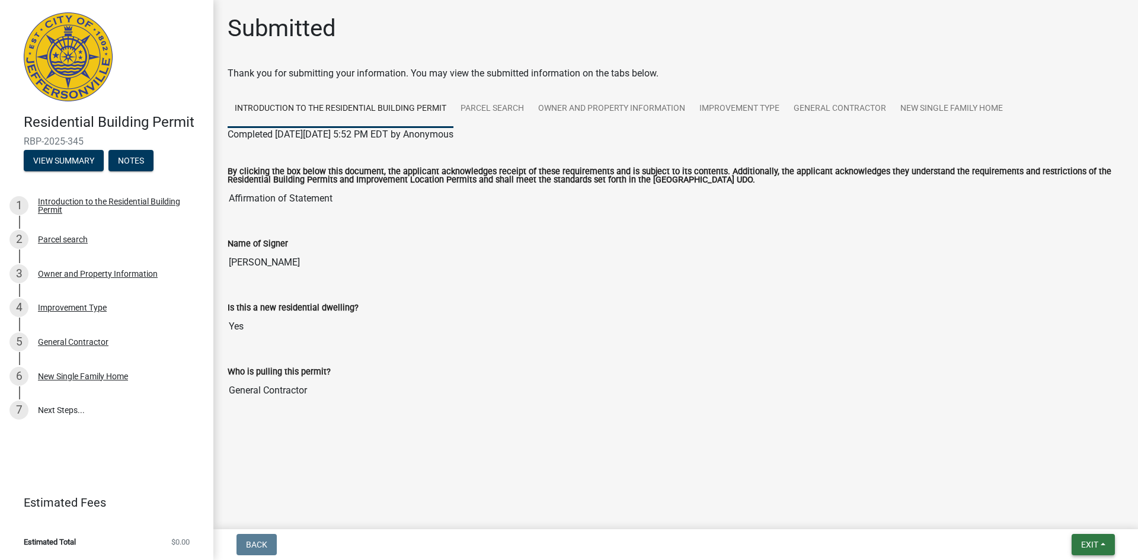
click at [1091, 542] on span "Exit" at bounding box center [1089, 544] width 17 height 9
click at [1060, 506] on button "Save & Exit" at bounding box center [1067, 514] width 95 height 28
